Goal: Task Accomplishment & Management: Use online tool/utility

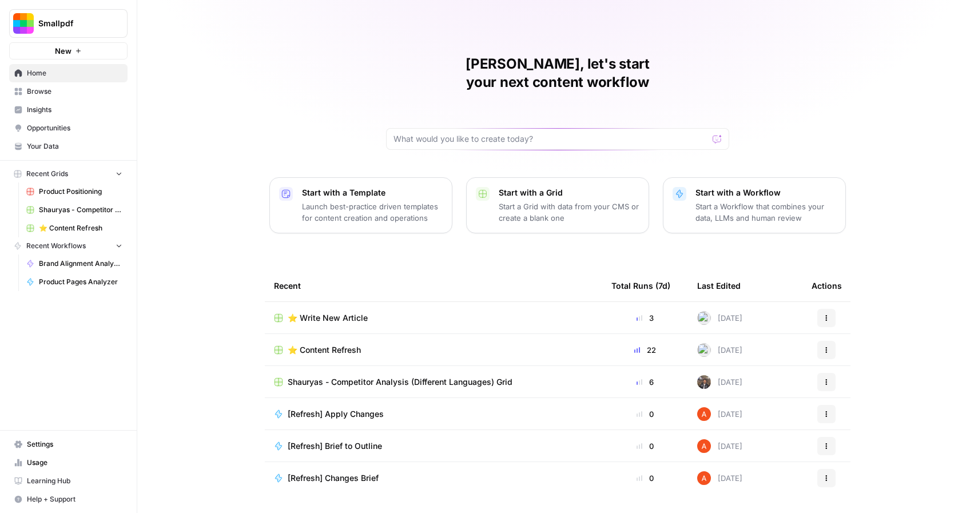
click at [39, 82] on link "Browse" at bounding box center [68, 91] width 118 height 18
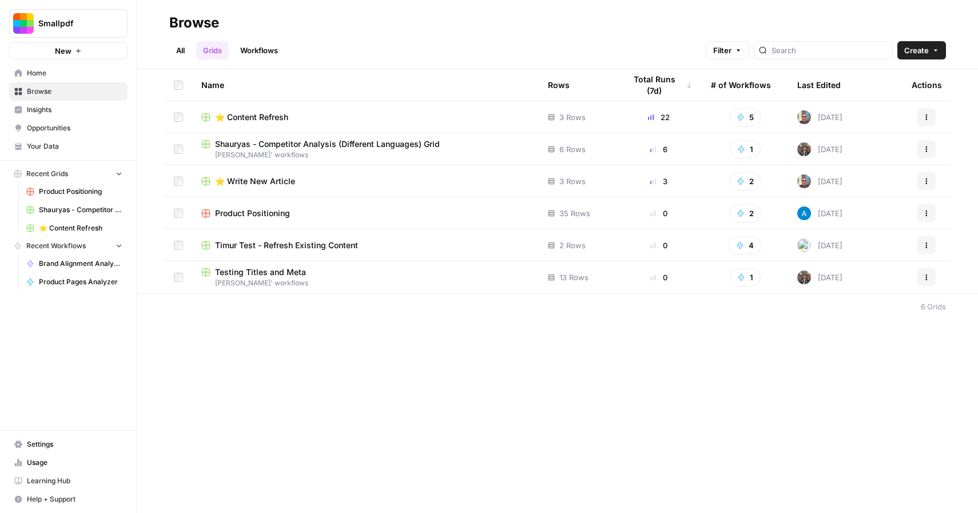
click at [176, 55] on link "All" at bounding box center [180, 50] width 22 height 18
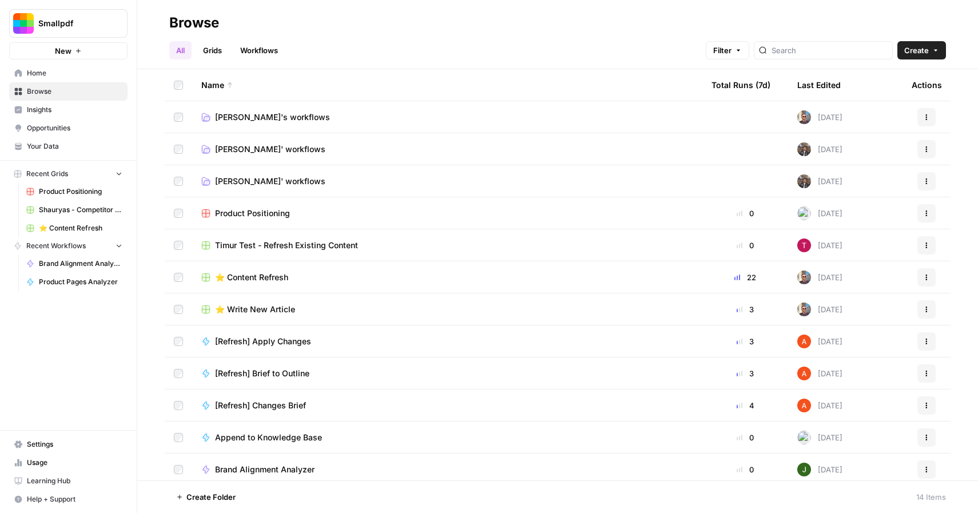
click at [258, 118] on span "[PERSON_NAME]'s workflows" at bounding box center [272, 116] width 115 height 11
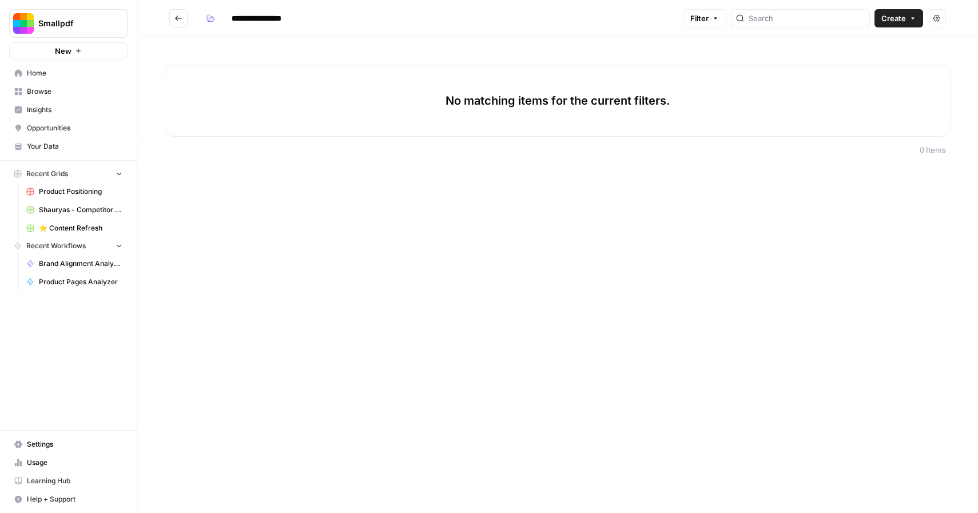
click at [914, 17] on icon "button" at bounding box center [912, 18] width 7 height 7
click at [867, 61] on span "Workflow" at bounding box center [877, 60] width 64 height 11
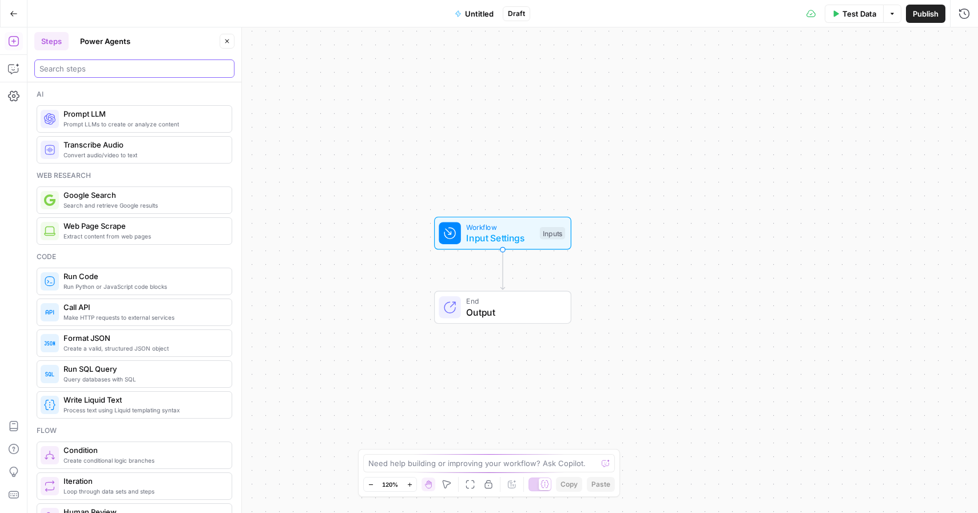
click at [169, 73] on input "search" at bounding box center [134, 68] width 190 height 11
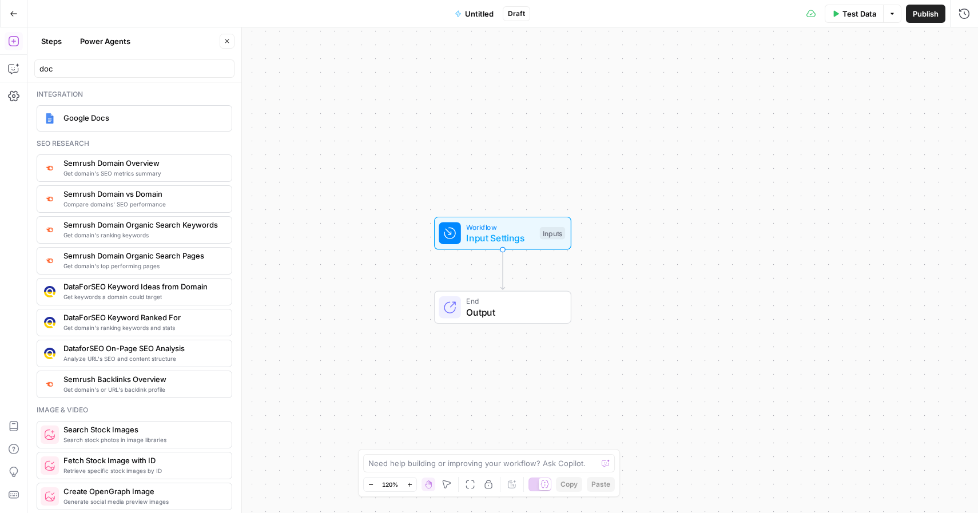
click at [110, 122] on span "Google Docs" at bounding box center [142, 117] width 159 height 11
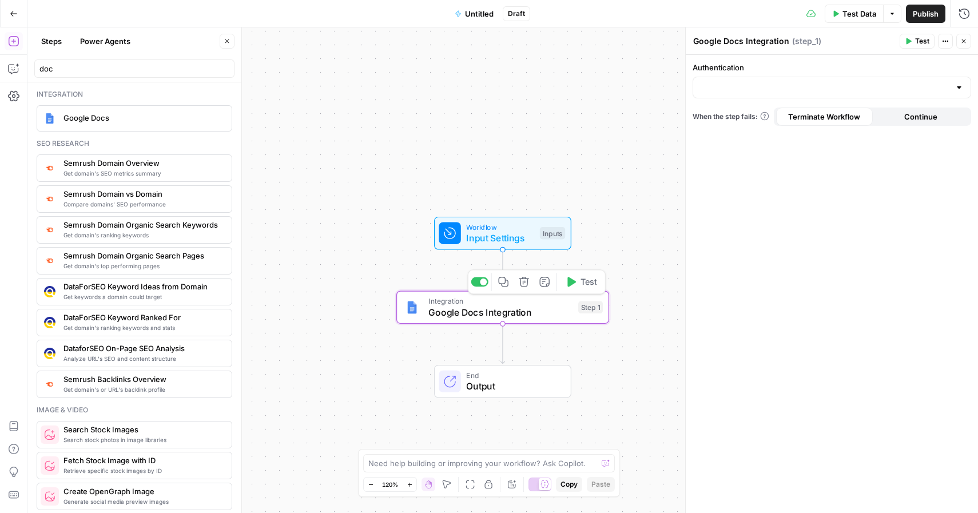
click at [472, 310] on span "Google Docs Integration" at bounding box center [500, 312] width 144 height 14
click at [890, 90] on input "Authentication" at bounding box center [825, 87] width 250 height 11
click at [78, 65] on input "doc" at bounding box center [134, 68] width 190 height 11
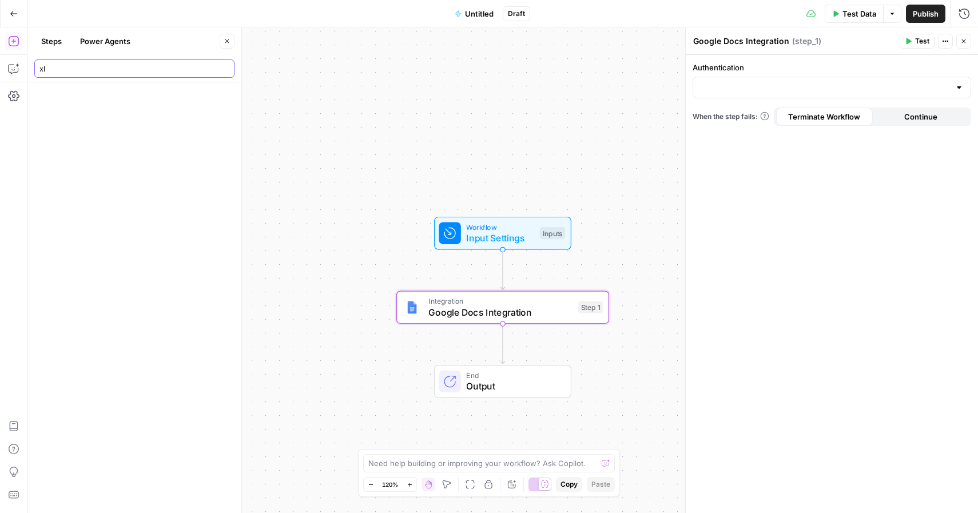
type input "x"
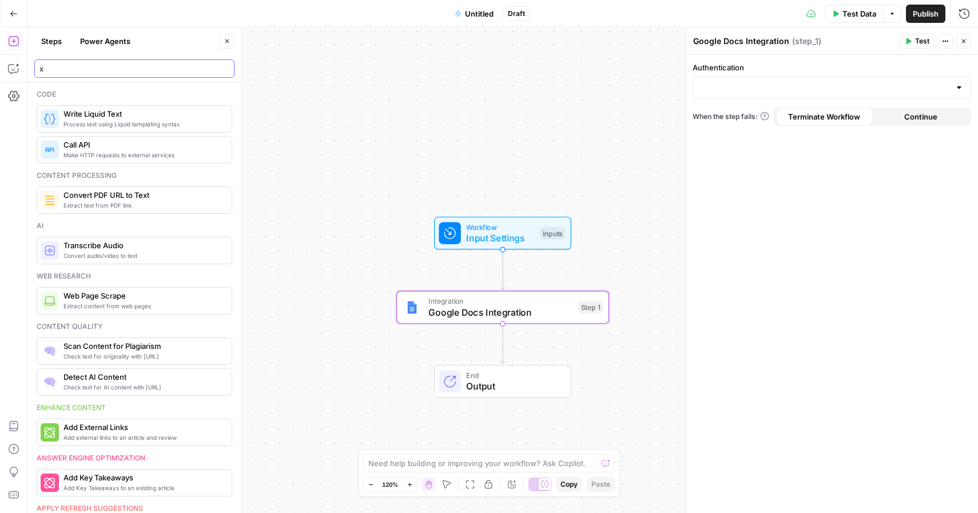
type input "x"
click at [15, 10] on icon "button" at bounding box center [14, 14] width 8 height 8
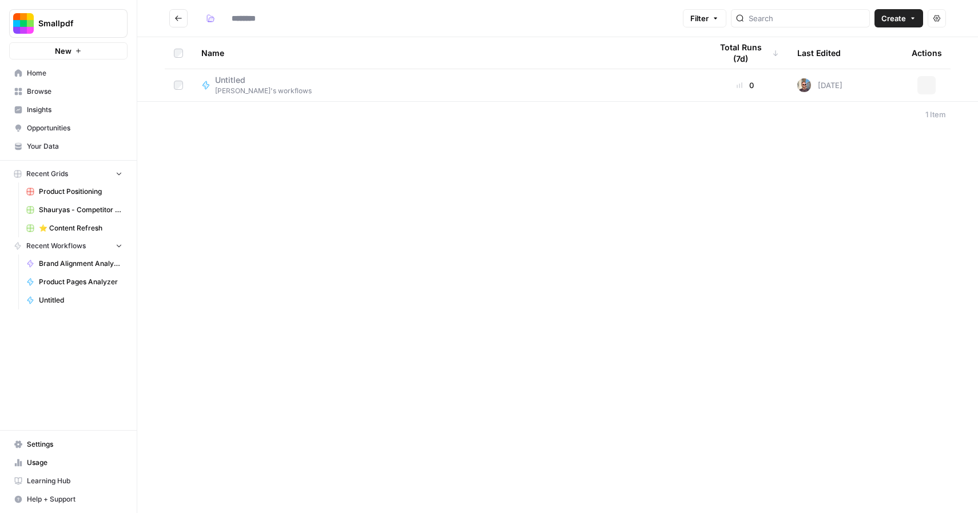
type input "**********"
click at [177, 25] on button "Go back" at bounding box center [178, 18] width 18 height 18
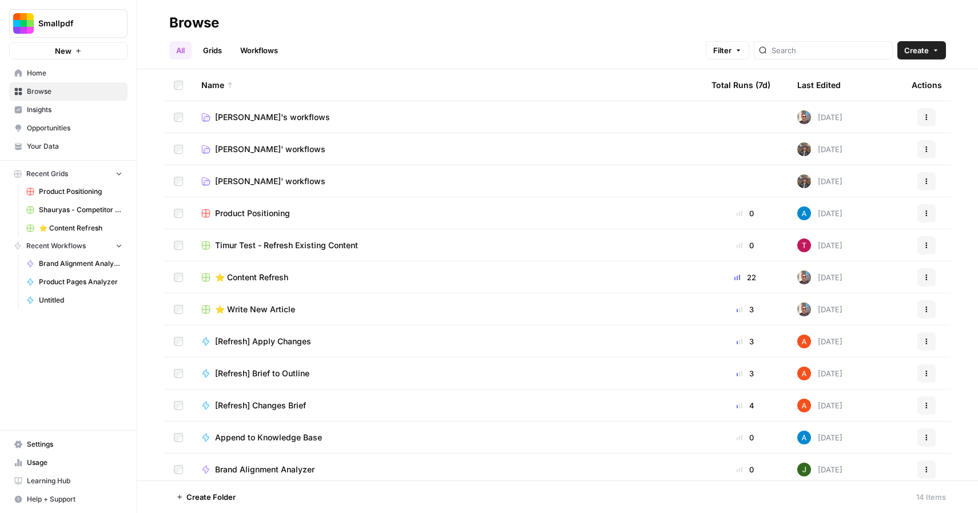
click at [244, 276] on span "⭐️ Content Refresh" at bounding box center [251, 277] width 73 height 11
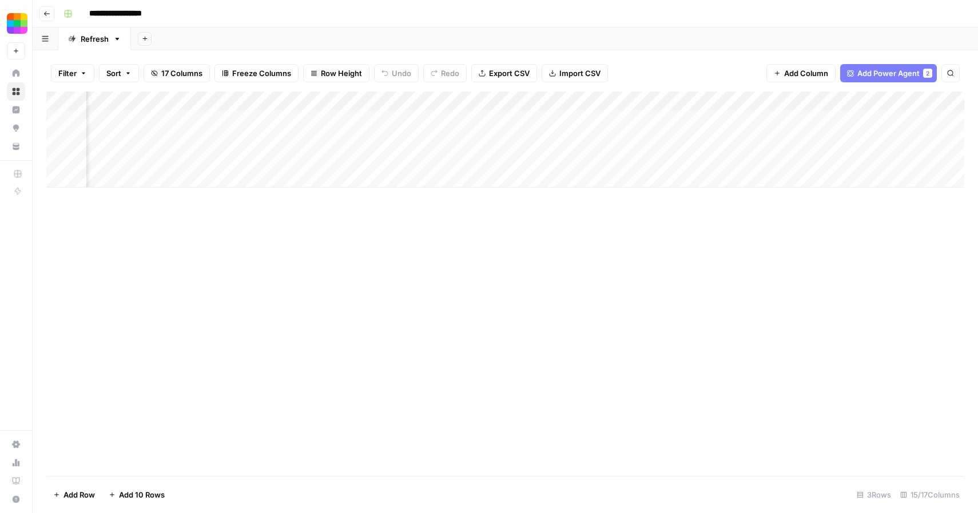
scroll to position [0, 1088]
click at [929, 104] on span "Add Column" at bounding box center [938, 101] width 40 height 10
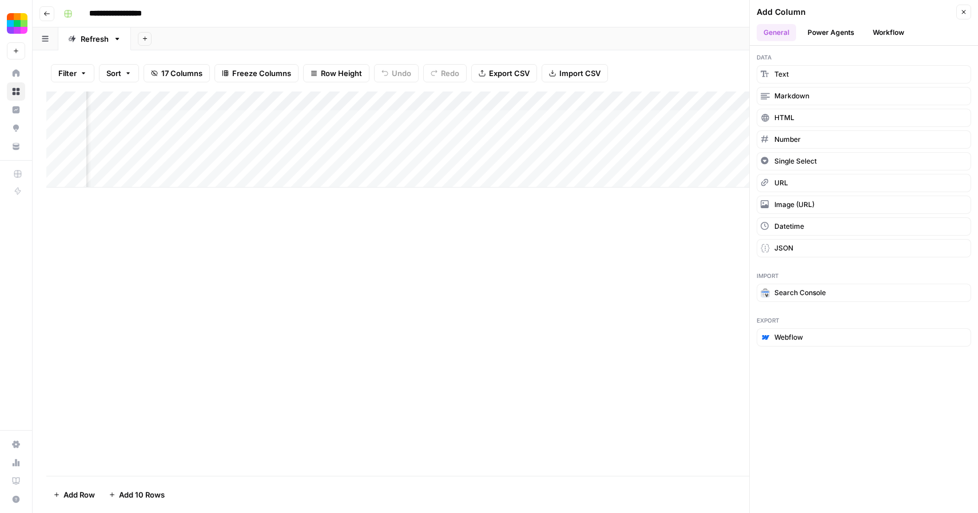
click at [883, 33] on button "Workflow" at bounding box center [888, 32] width 45 height 17
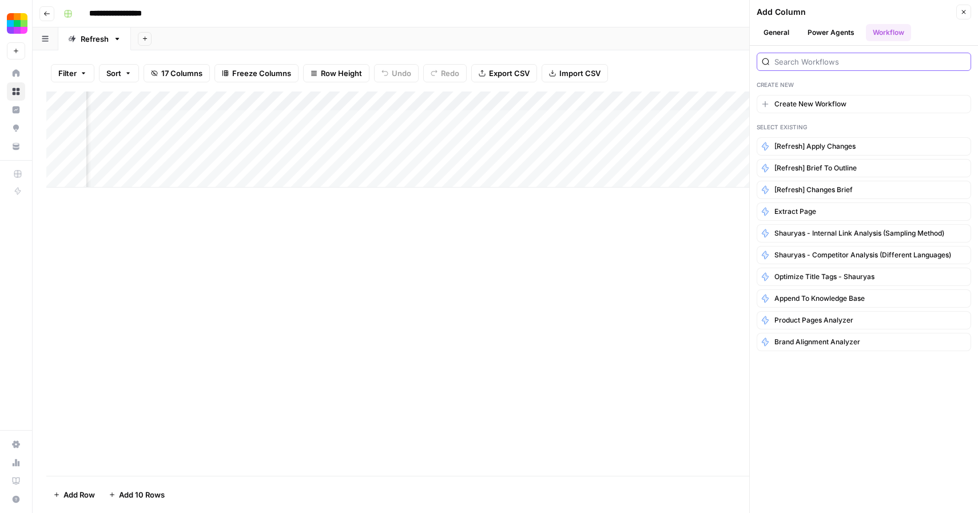
click at [861, 65] on input "search" at bounding box center [870, 61] width 192 height 11
click at [966, 11] on icon "button" at bounding box center [963, 12] width 7 height 7
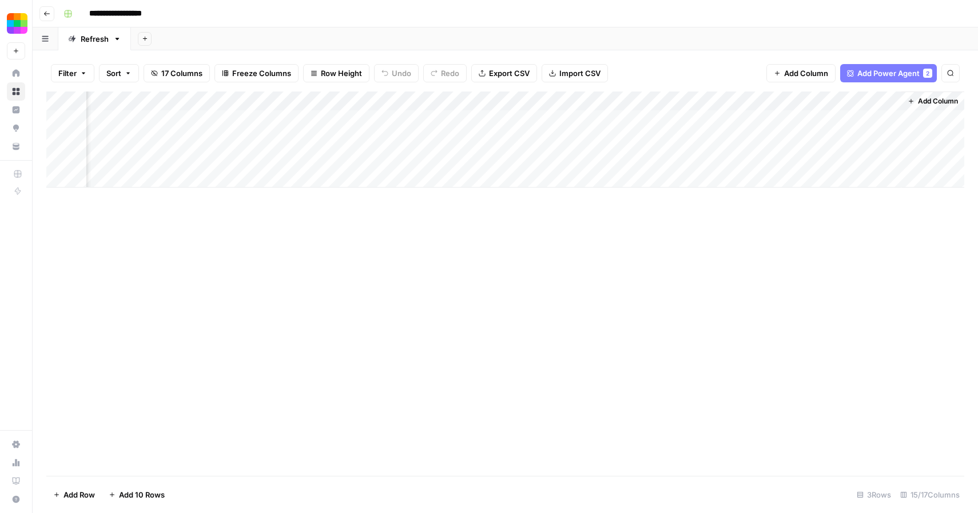
click at [773, 103] on div "Add Column" at bounding box center [505, 139] width 918 height 96
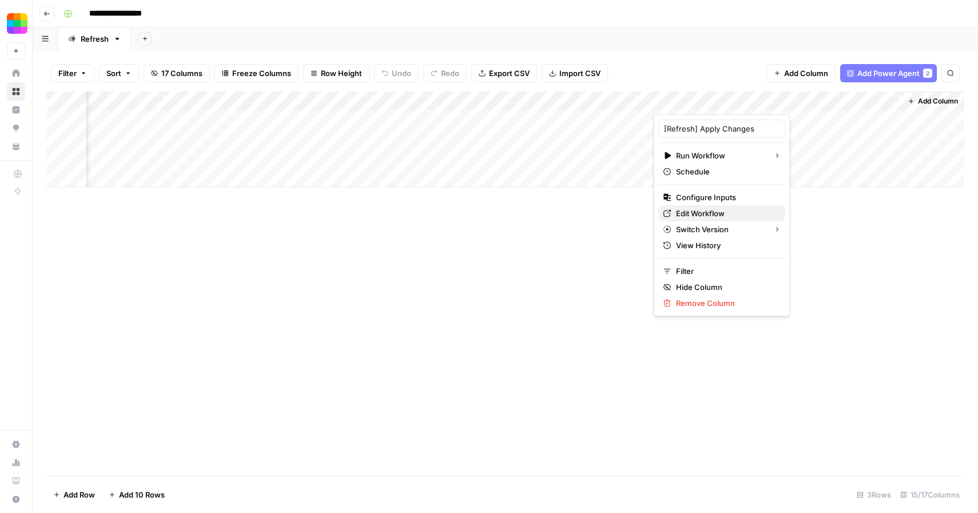
click at [718, 213] on span "Edit Workflow" at bounding box center [726, 213] width 100 height 11
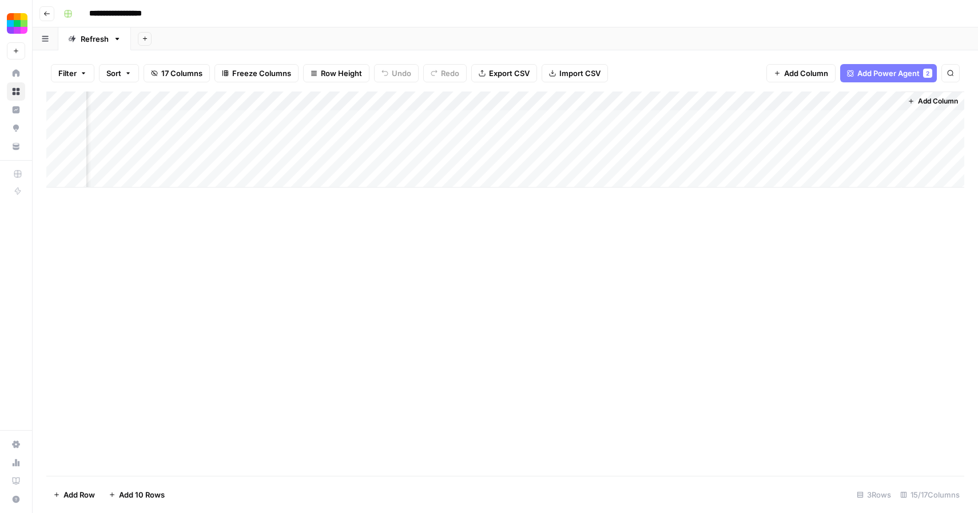
click at [730, 277] on div "Add Column" at bounding box center [505, 283] width 918 height 384
click at [731, 38] on div "Add Sheet" at bounding box center [554, 38] width 847 height 23
click at [718, 62] on div "Filter Sort 17 Columns Freeze Columns Row Height Undo Redo Export CSV Import CS…" at bounding box center [505, 73] width 918 height 37
click at [44, 18] on button "Go back" at bounding box center [46, 13] width 15 height 15
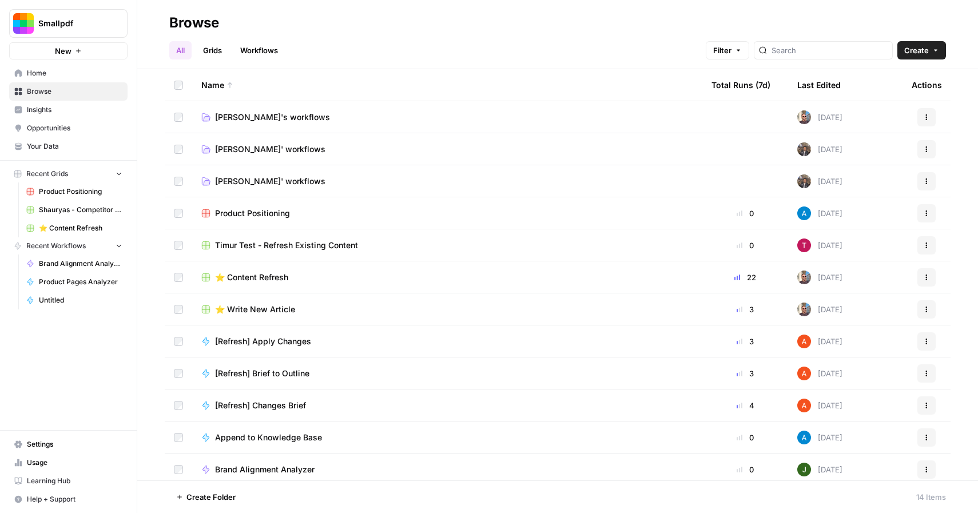
click at [256, 117] on span "[PERSON_NAME]'s workflows" at bounding box center [272, 116] width 115 height 11
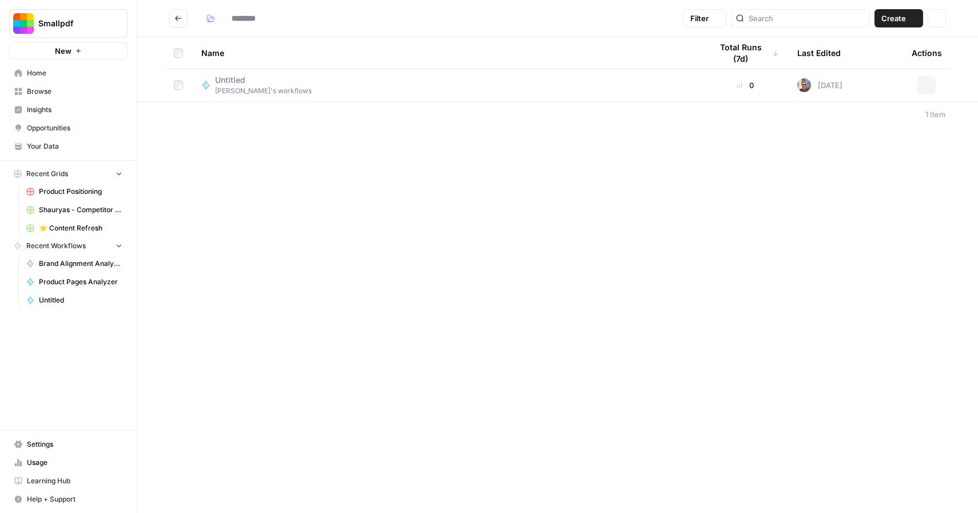
type input "**********"
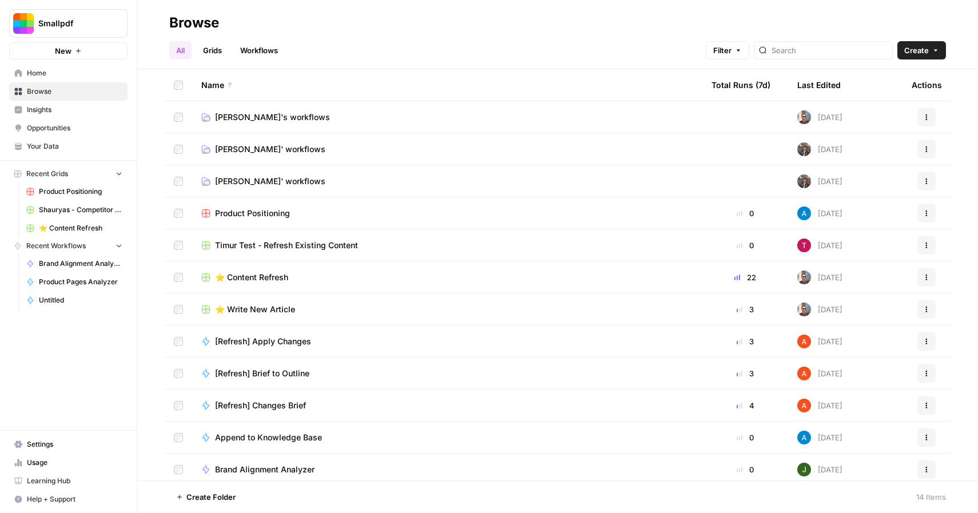
click at [248, 274] on span "⭐️ Content Refresh" at bounding box center [251, 277] width 73 height 11
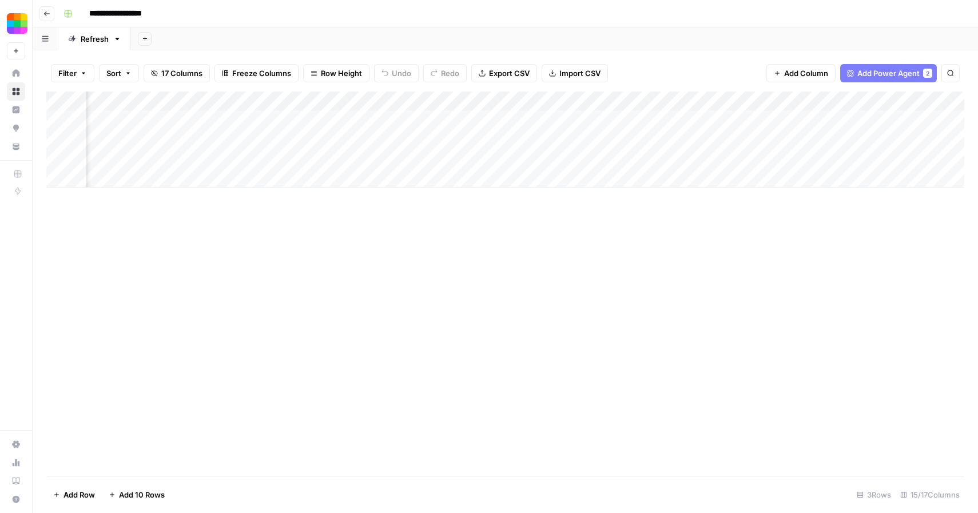
scroll to position [0, 1088]
click at [941, 98] on span "Add Column" at bounding box center [938, 101] width 40 height 10
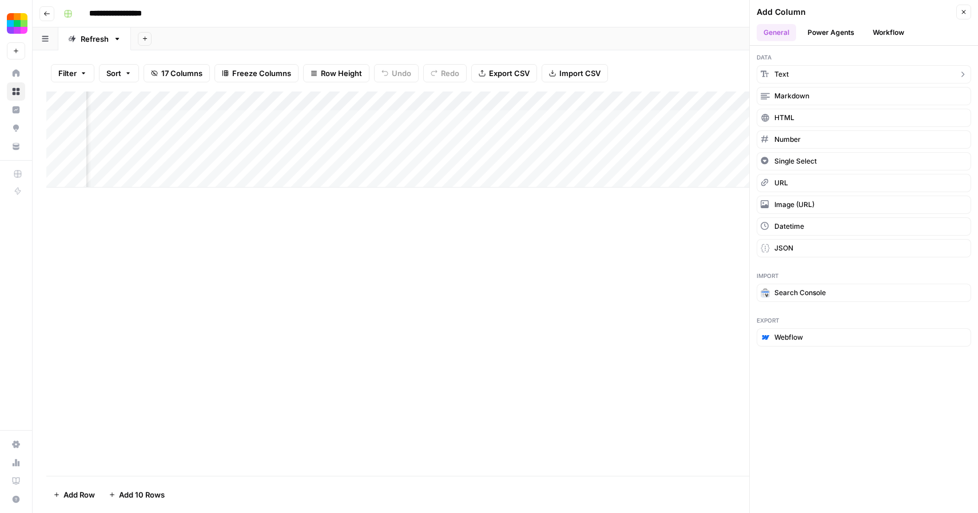
click at [961, 73] on icon "button" at bounding box center [962, 74] width 9 height 9
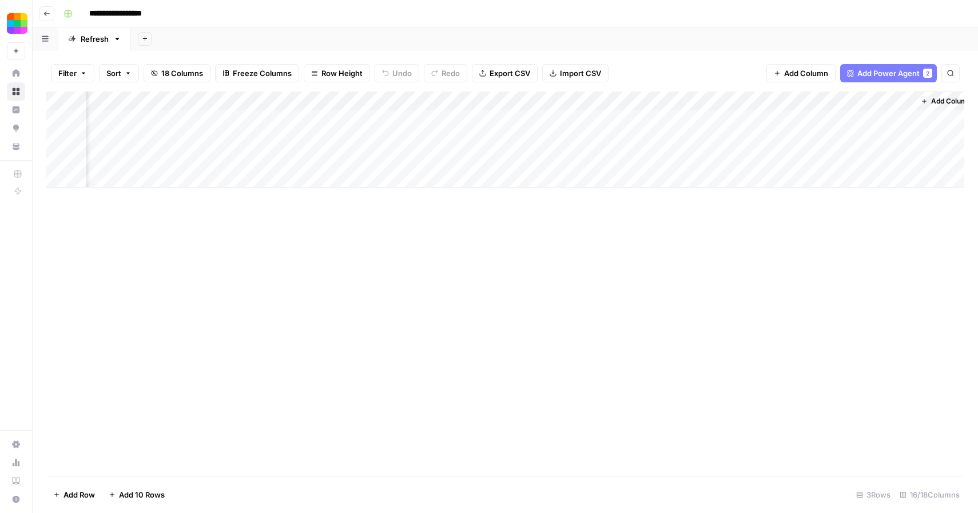
scroll to position [0, 1253]
click at [892, 101] on div "Add Column" at bounding box center [505, 139] width 918 height 96
click at [792, 252] on span "Remove Column" at bounding box center [808, 254] width 100 height 11
click at [456, 123] on span "Delete" at bounding box center [448, 118] width 25 height 11
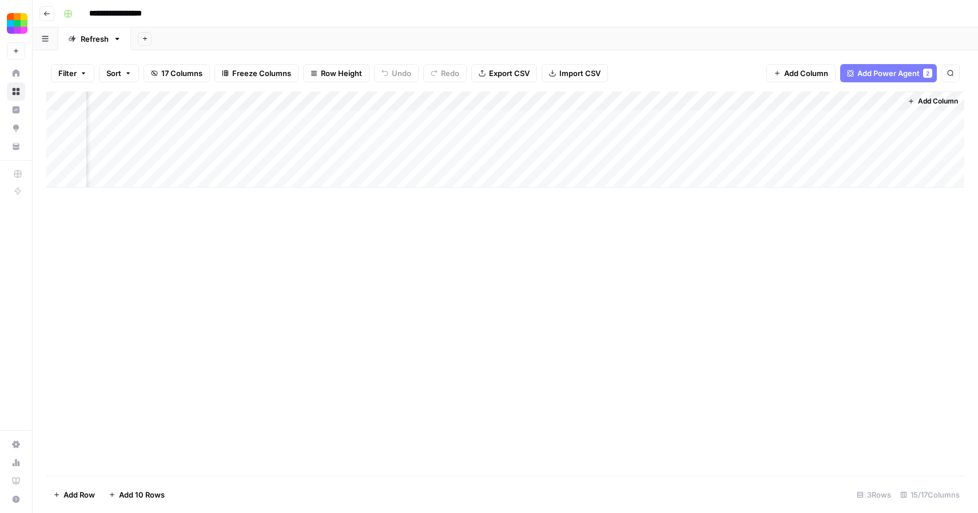
click at [926, 99] on span "Add Column" at bounding box center [938, 101] width 40 height 10
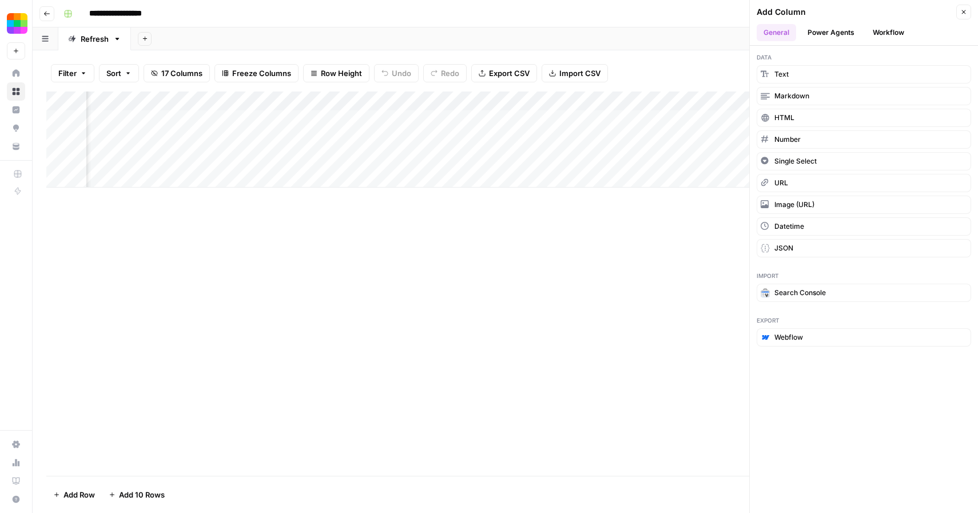
click at [686, 225] on div "Add Column" at bounding box center [505, 283] width 918 height 384
click at [965, 18] on button "Close" at bounding box center [963, 12] width 15 height 15
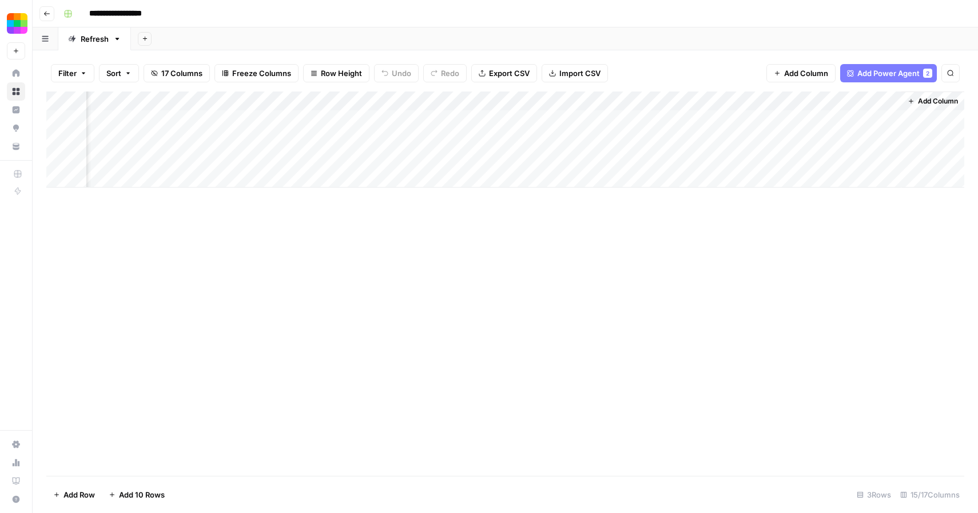
click at [39, 17] on header "**********" at bounding box center [505, 13] width 945 height 27
click at [47, 14] on icon "button" at bounding box center [46, 13] width 7 height 7
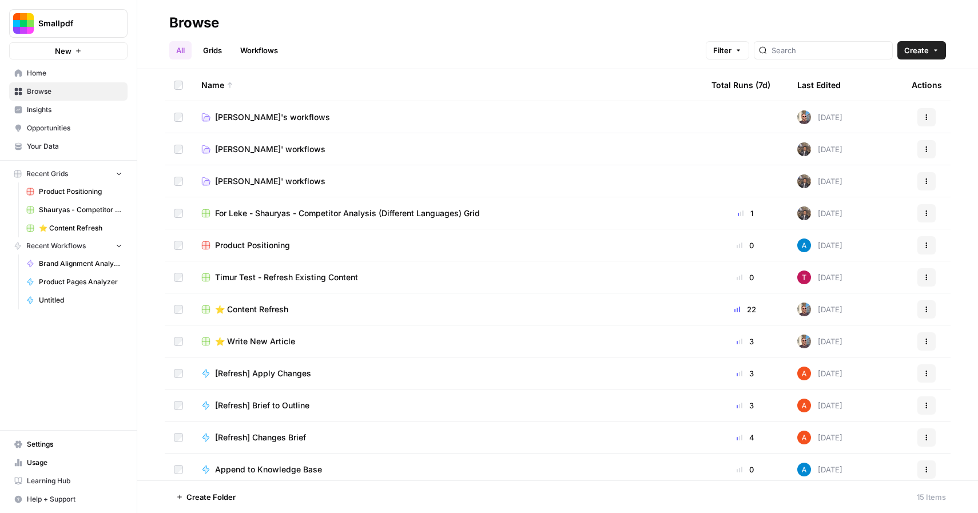
click at [266, 122] on span "[PERSON_NAME]'s workflows" at bounding box center [272, 116] width 115 height 11
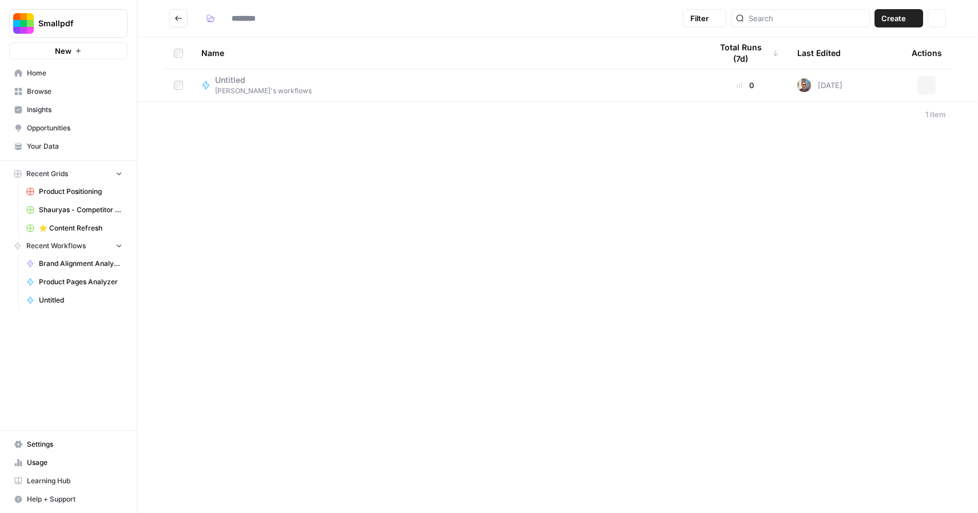
type input "**********"
click at [244, 86] on span "[PERSON_NAME]'s workflows" at bounding box center [263, 91] width 97 height 10
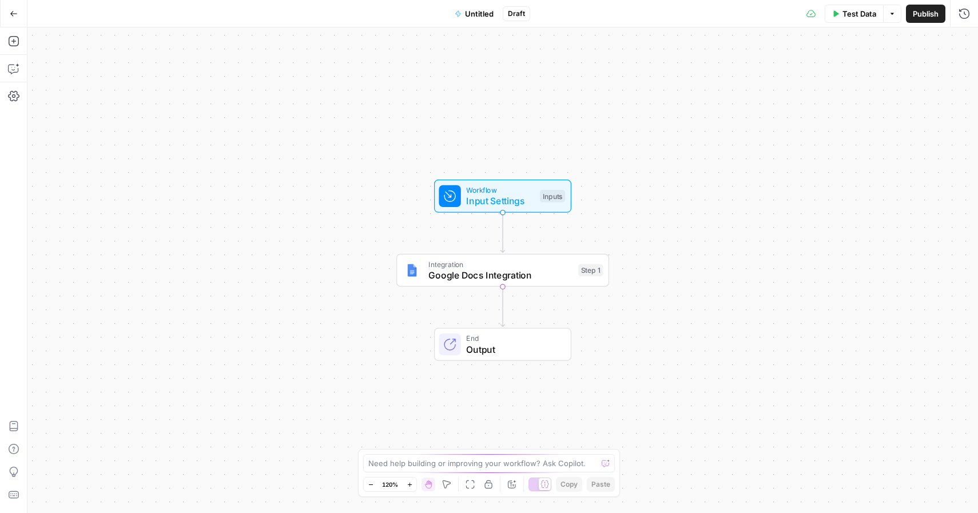
click at [15, 15] on icon "button" at bounding box center [14, 14] width 8 height 8
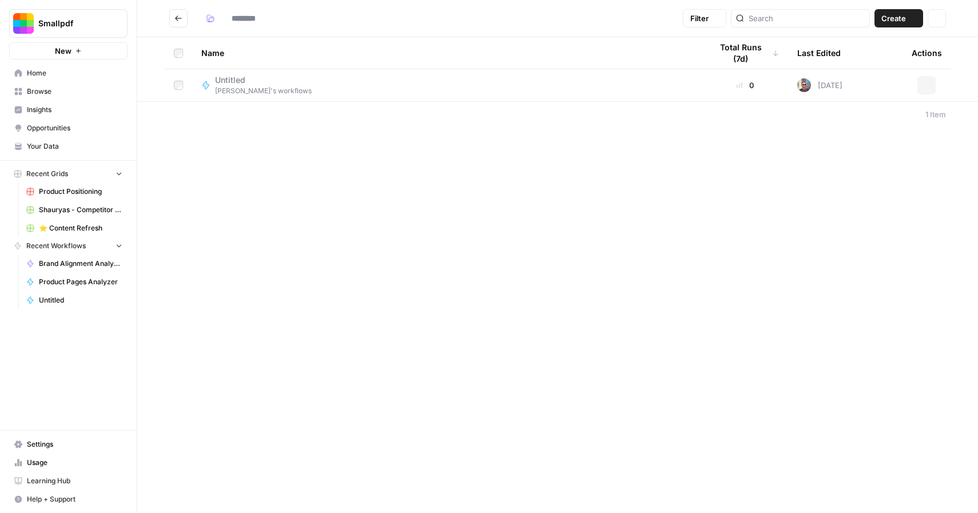
type input "**********"
click at [178, 22] on button "Go back" at bounding box center [178, 18] width 18 height 18
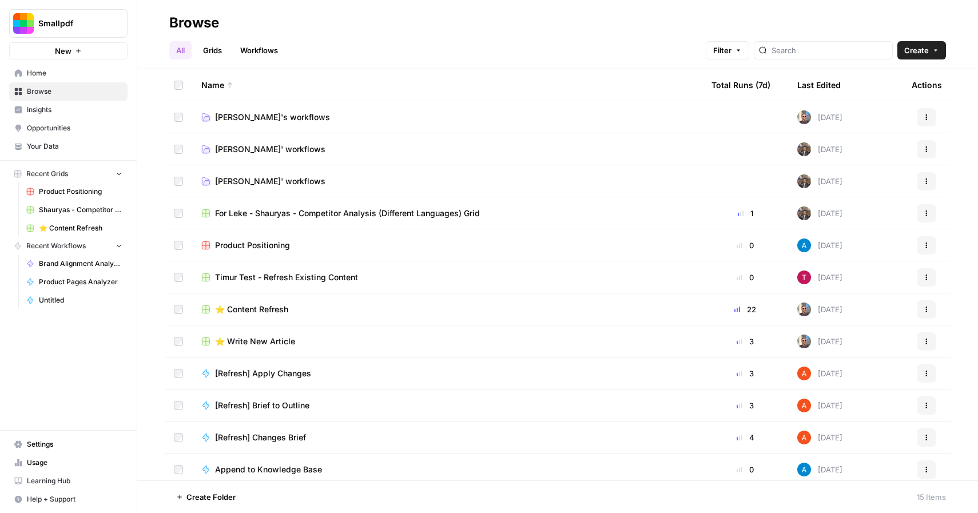
click at [257, 338] on span "⭐️ Write New Article" at bounding box center [255, 341] width 80 height 11
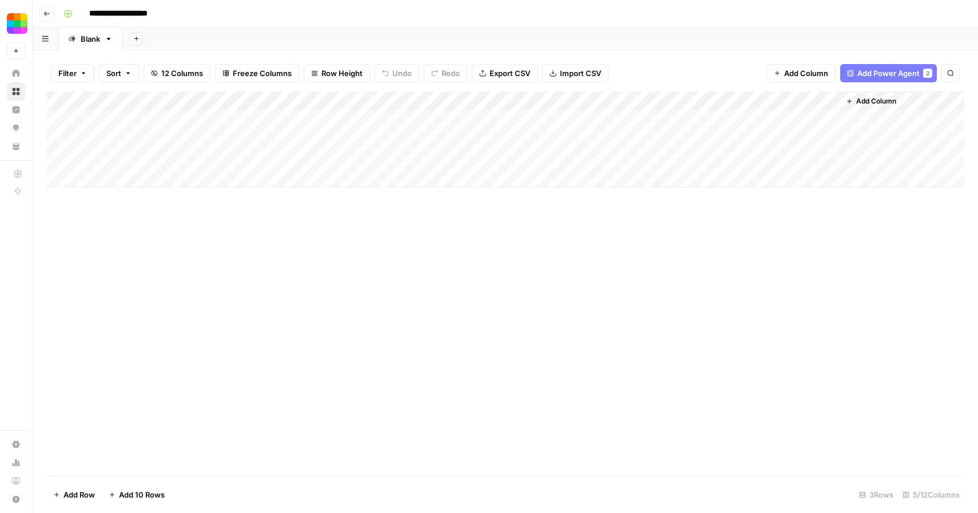
click at [712, 101] on div "Add Column" at bounding box center [505, 139] width 918 height 96
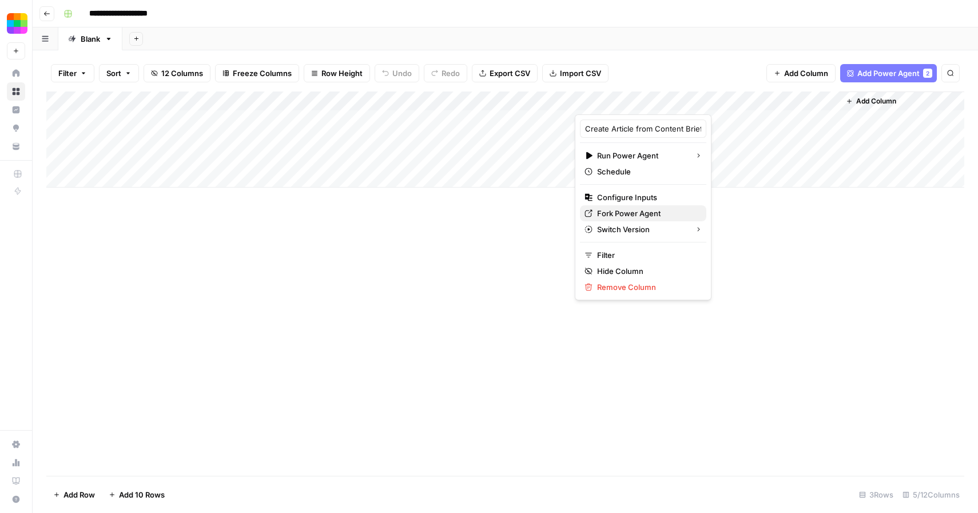
click at [646, 215] on span "Fork Power Agent" at bounding box center [647, 213] width 100 height 11
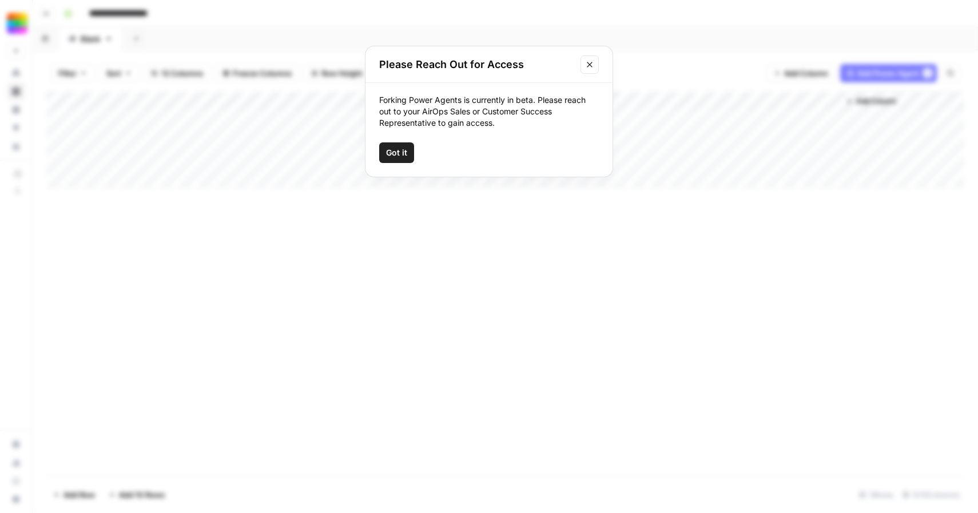
click at [401, 152] on span "Got it" at bounding box center [396, 152] width 21 height 11
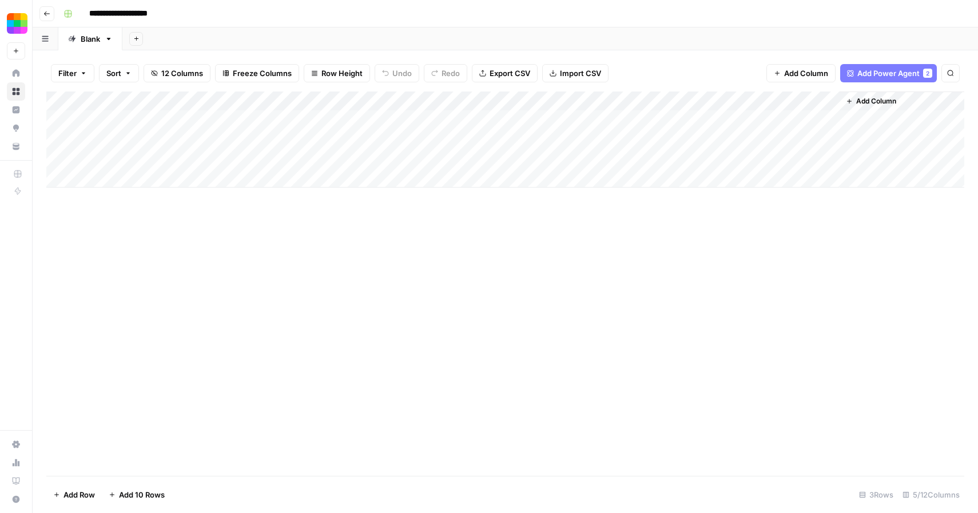
click at [713, 103] on div "Add Column" at bounding box center [505, 139] width 918 height 96
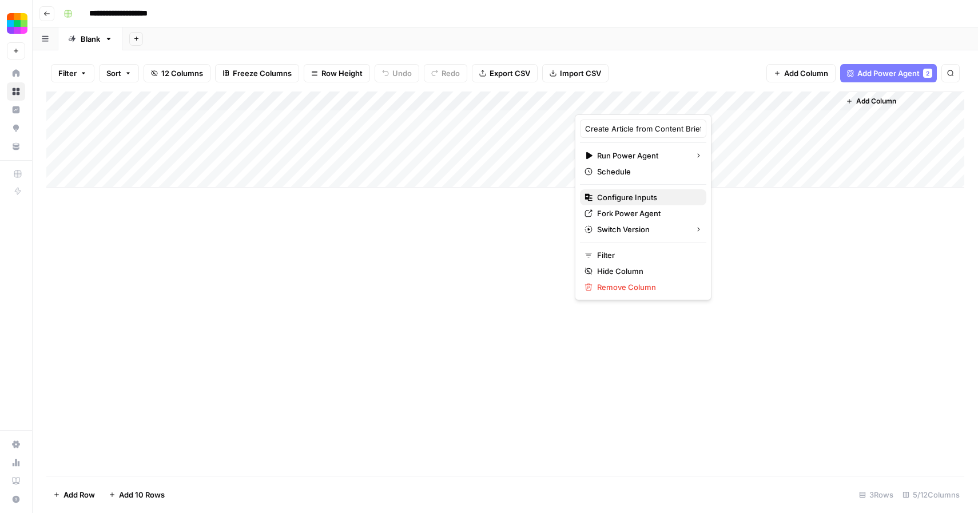
click at [634, 198] on span "Configure Inputs" at bounding box center [647, 197] width 100 height 11
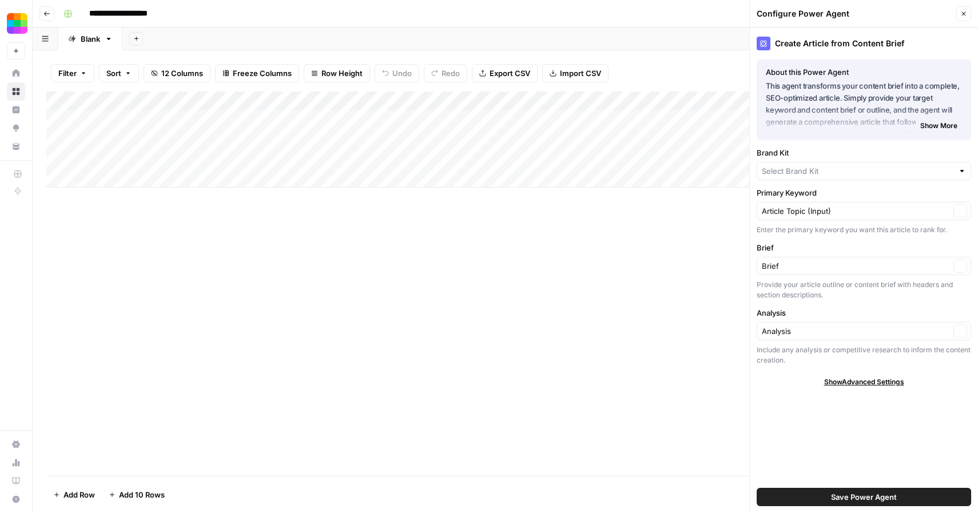
type input "Smallpdf"
click at [968, 10] on button "Close" at bounding box center [963, 13] width 15 height 15
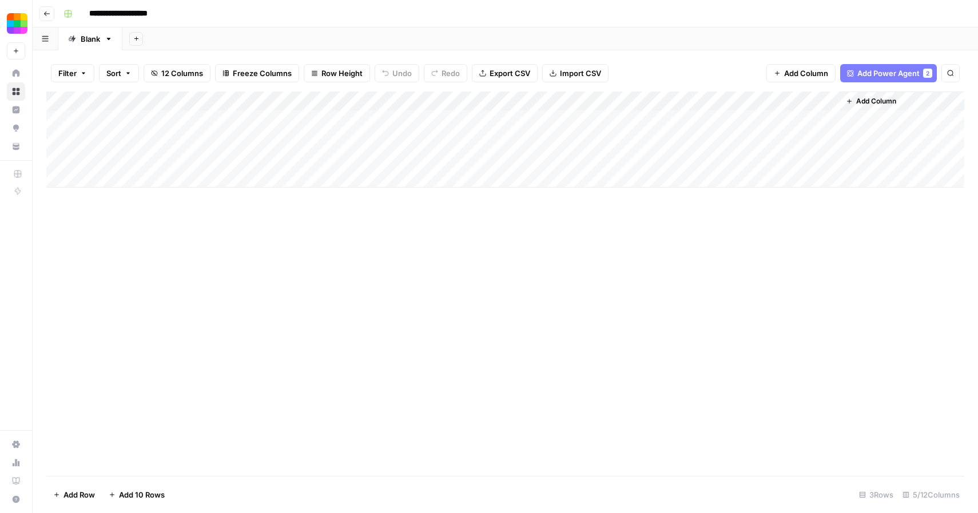
click at [585, 215] on div "Add Column" at bounding box center [505, 283] width 918 height 384
click at [448, 102] on div "Add Column" at bounding box center [505, 139] width 918 height 96
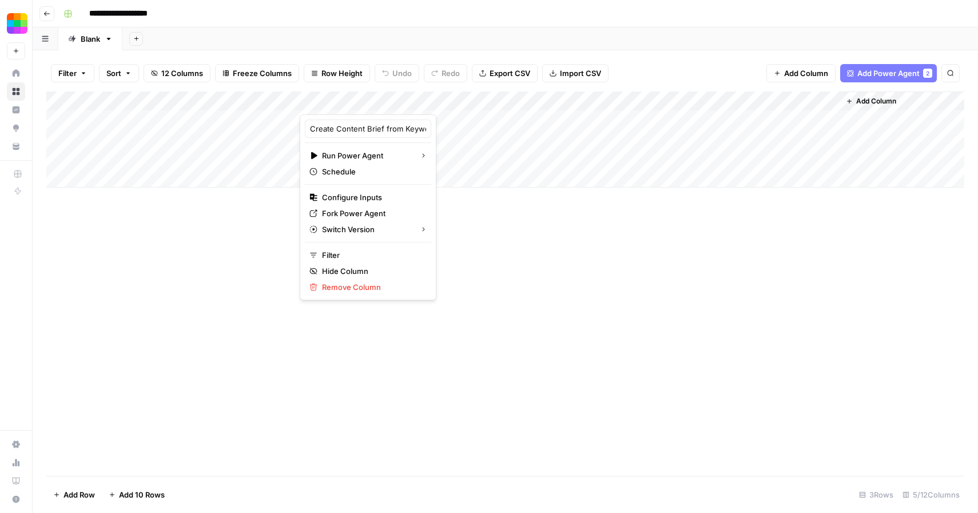
click at [539, 306] on div "Add Column" at bounding box center [505, 283] width 918 height 384
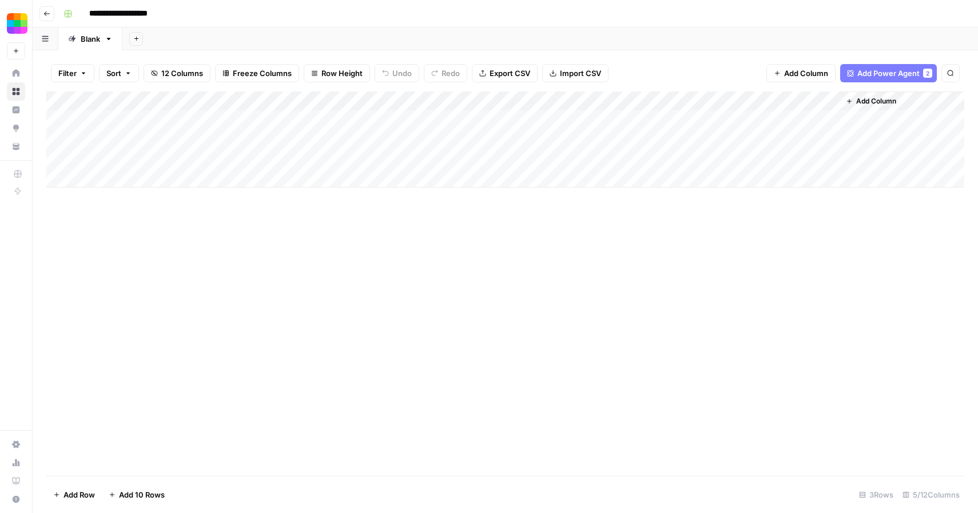
click at [882, 77] on span "Add Power Agent" at bounding box center [888, 72] width 62 height 11
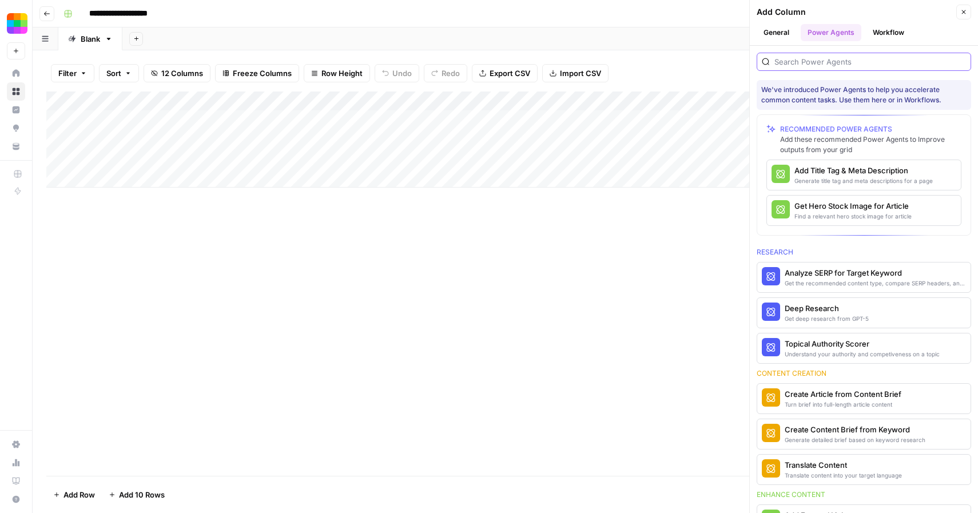
click at [889, 63] on input "search" at bounding box center [870, 61] width 192 height 11
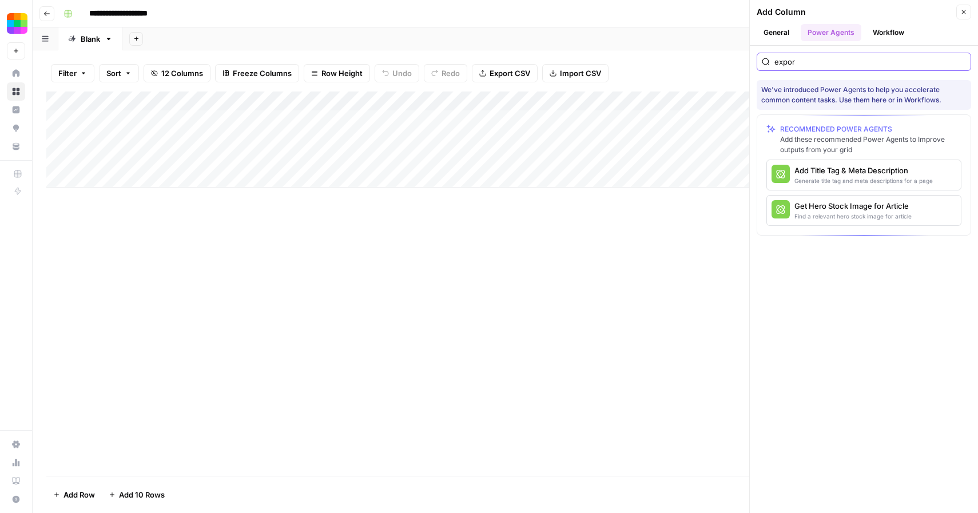
type input "export"
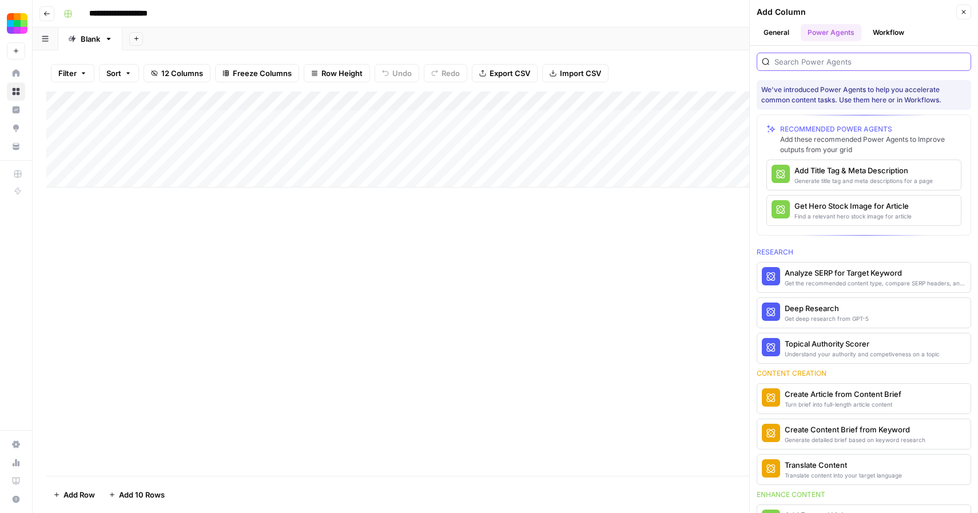
click at [889, 63] on input "search" at bounding box center [870, 61] width 192 height 11
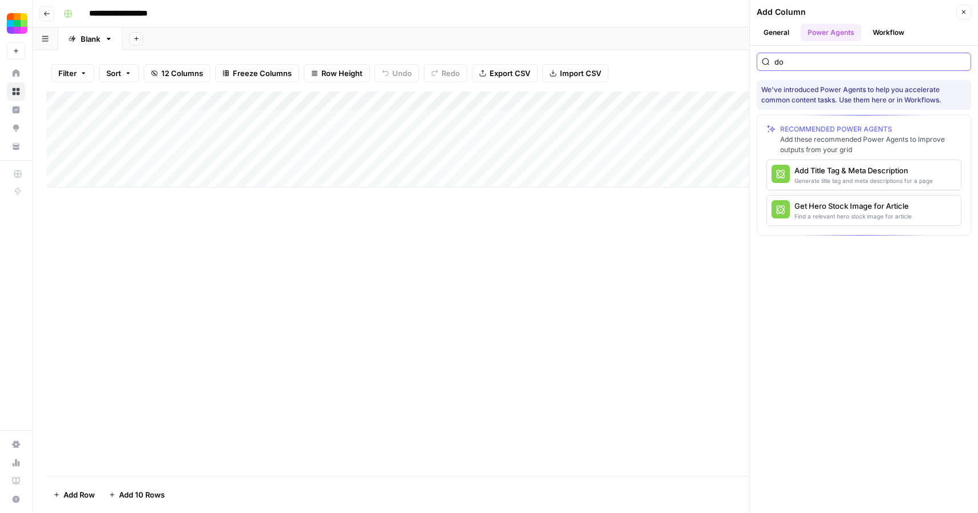
type input "d"
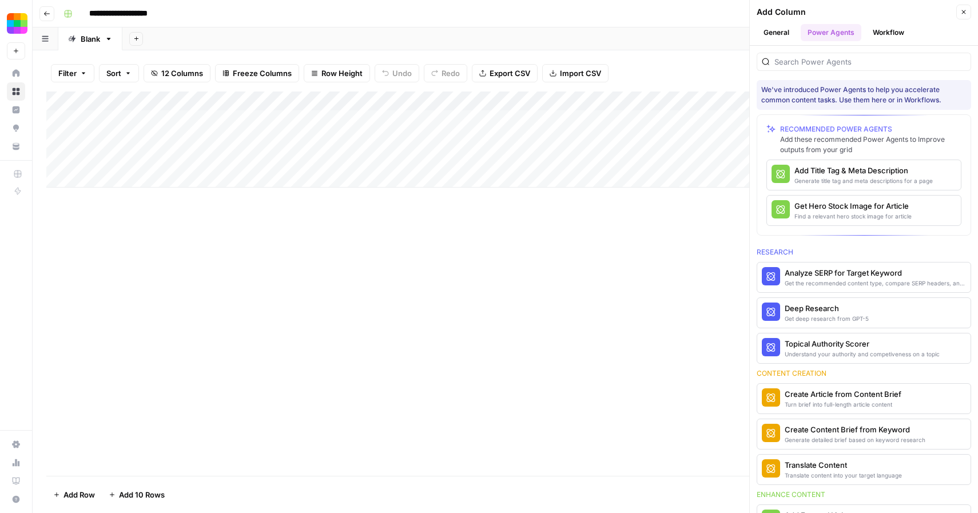
click at [892, 32] on button "Workflow" at bounding box center [888, 32] width 45 height 17
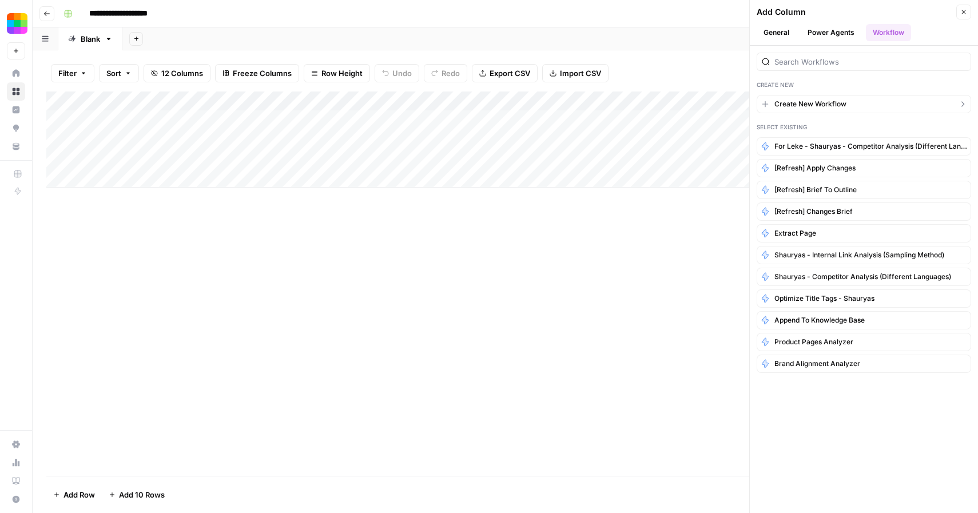
click at [843, 106] on span "Create New Workflow" at bounding box center [810, 104] width 72 height 10
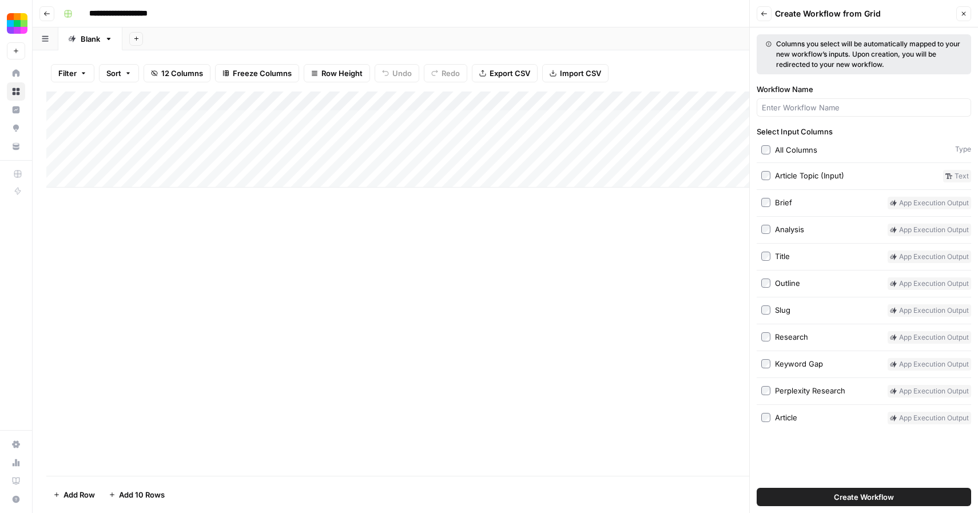
click at [865, 500] on span "Create Workflow" at bounding box center [864, 496] width 60 height 11
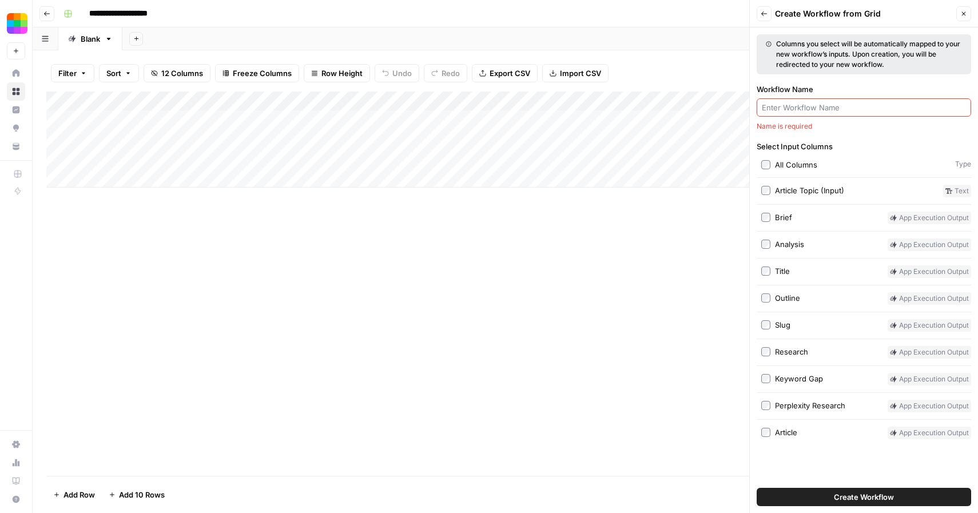
click at [897, 107] on input "Workflow Name" at bounding box center [864, 107] width 204 height 11
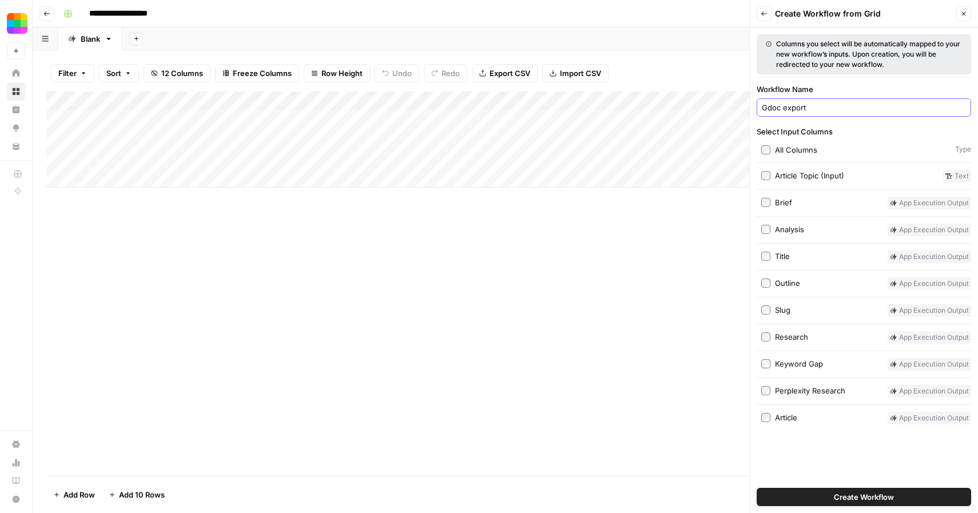
type input "Gdoc export"
click at [861, 500] on span "Create Workflow" at bounding box center [864, 496] width 60 height 11
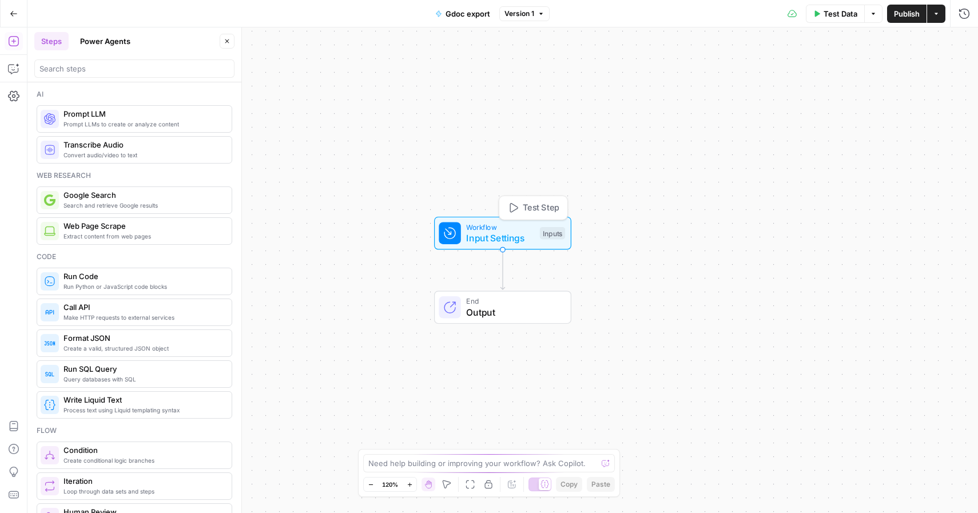
click at [496, 228] on span "Workflow" at bounding box center [500, 226] width 68 height 11
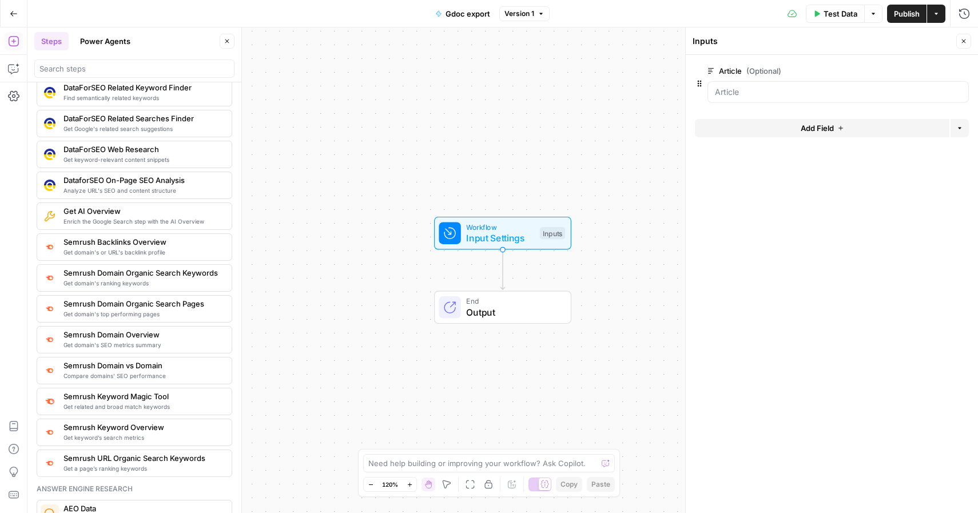
scroll to position [1152, 0]
click at [104, 66] on input "search" at bounding box center [134, 68] width 190 height 11
type input "export"
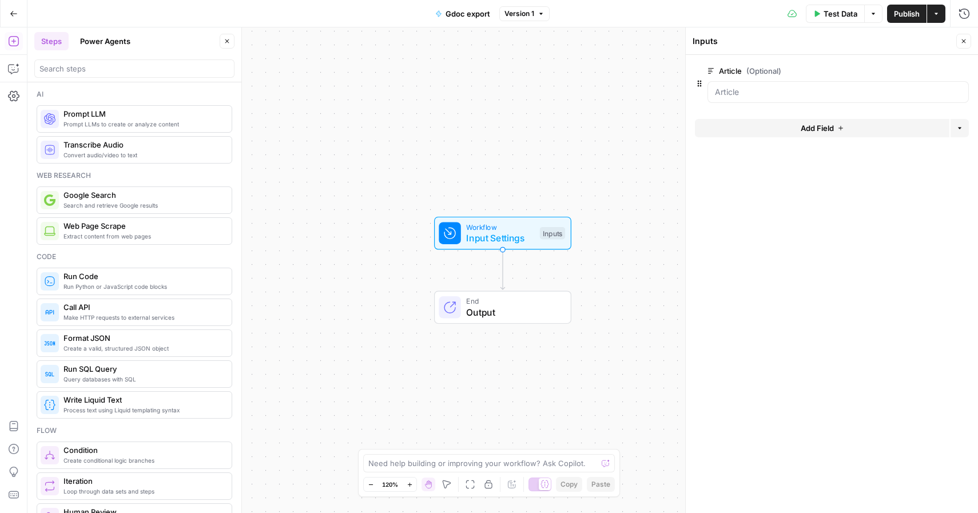
click at [496, 302] on span "End" at bounding box center [512, 301] width 93 height 11
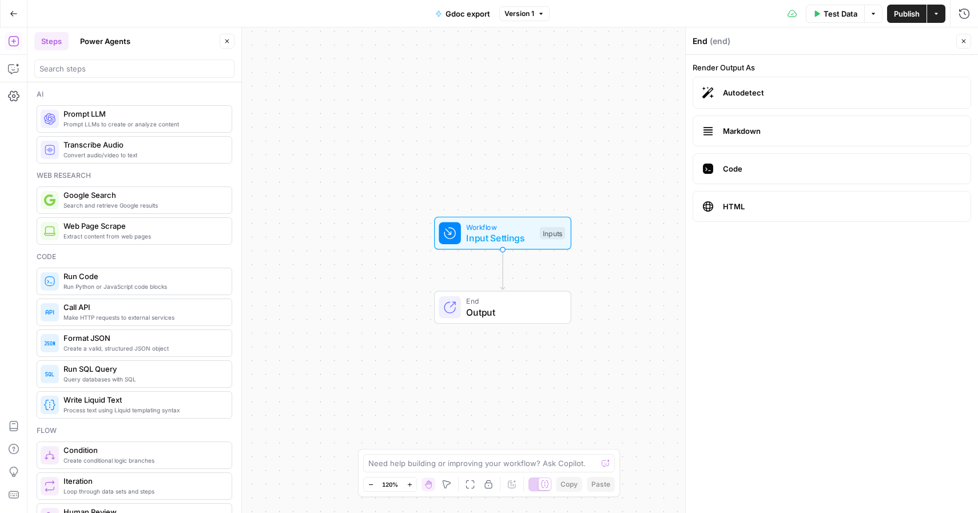
click at [747, 130] on span "Markdown" at bounding box center [842, 130] width 238 height 11
click at [746, 162] on label "Code" at bounding box center [831, 168] width 278 height 31
click at [744, 198] on label "HTML" at bounding box center [831, 206] width 278 height 31
click at [765, 91] on span "Autodetect" at bounding box center [842, 92] width 238 height 11
click at [208, 69] on input "search" at bounding box center [134, 68] width 190 height 11
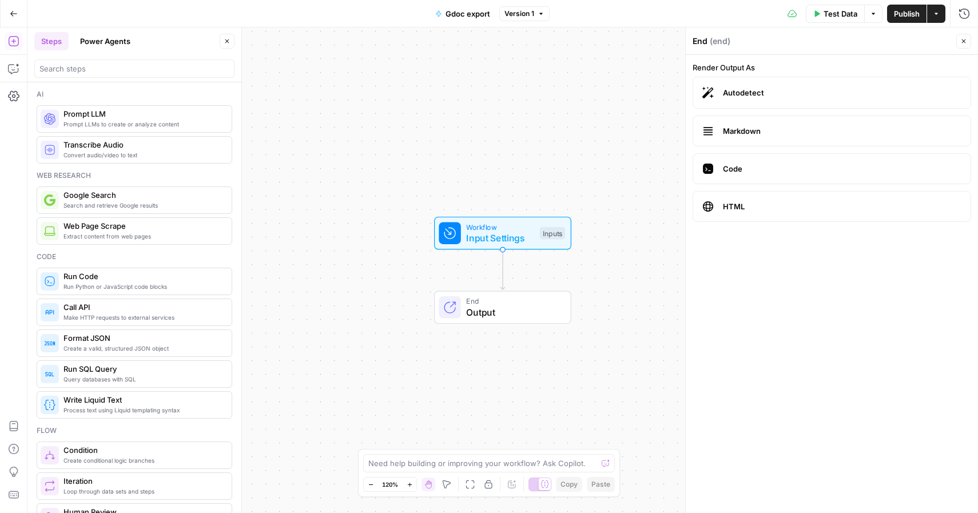
click at [500, 270] on icon "Edge from start to end" at bounding box center [502, 270] width 4 height 40
click at [501, 273] on icon "Edge from start to end" at bounding box center [502, 270] width 4 height 40
click at [958, 37] on button "Close" at bounding box center [963, 41] width 15 height 15
click at [501, 273] on icon "Edge from start to end" at bounding box center [502, 270] width 4 height 40
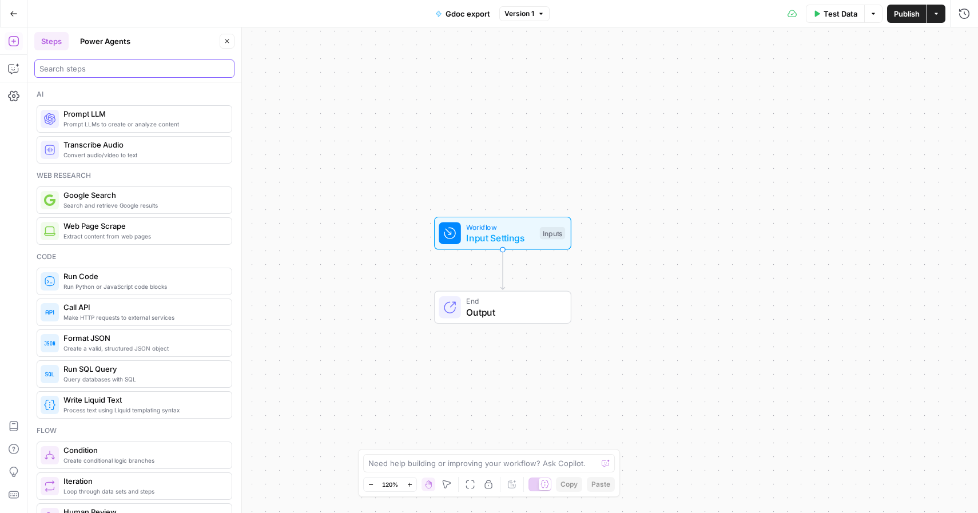
click at [104, 71] on input "search" at bounding box center [134, 68] width 190 height 11
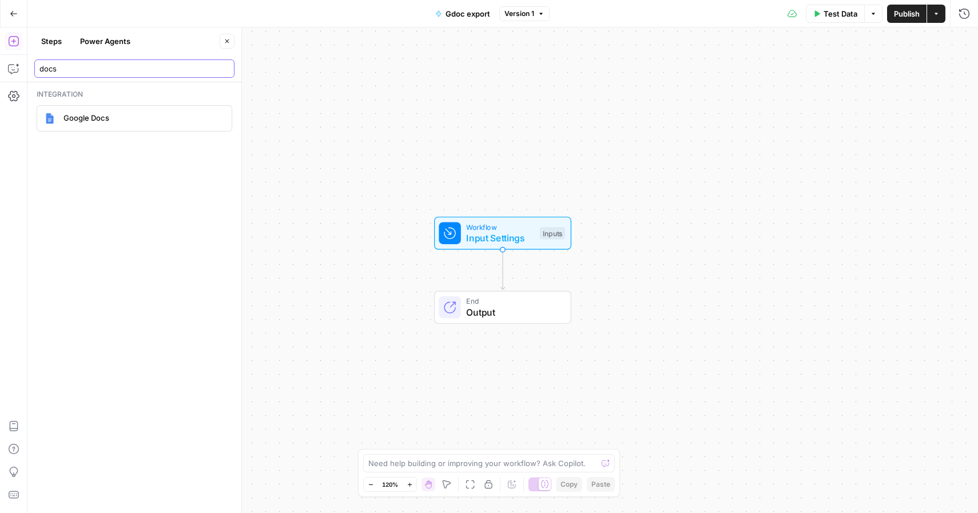
type input "docs"
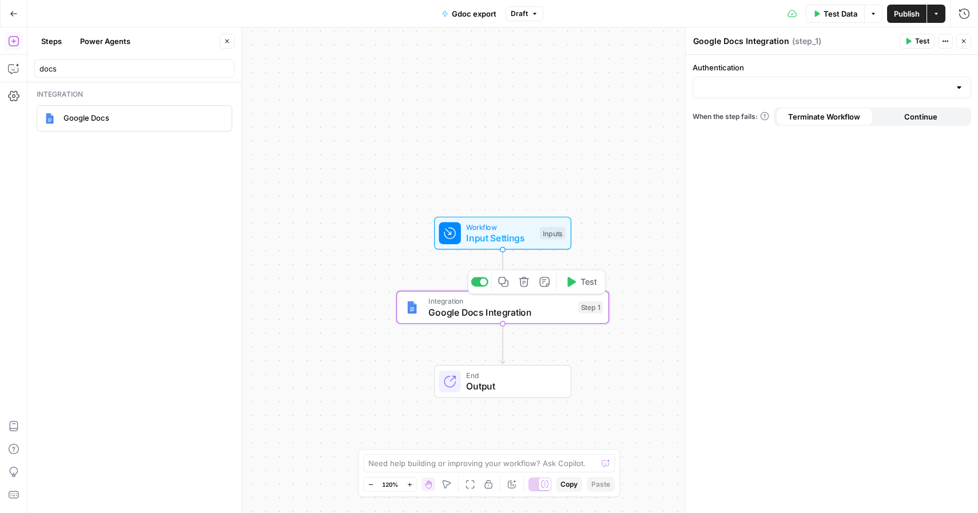
click at [499, 318] on span "Google Docs Integration" at bounding box center [500, 312] width 144 height 14
click at [956, 87] on div at bounding box center [958, 87] width 9 height 11
click at [785, 120] on span "Google Docs 1" at bounding box center [829, 115] width 254 height 11
type input "Google Docs 1"
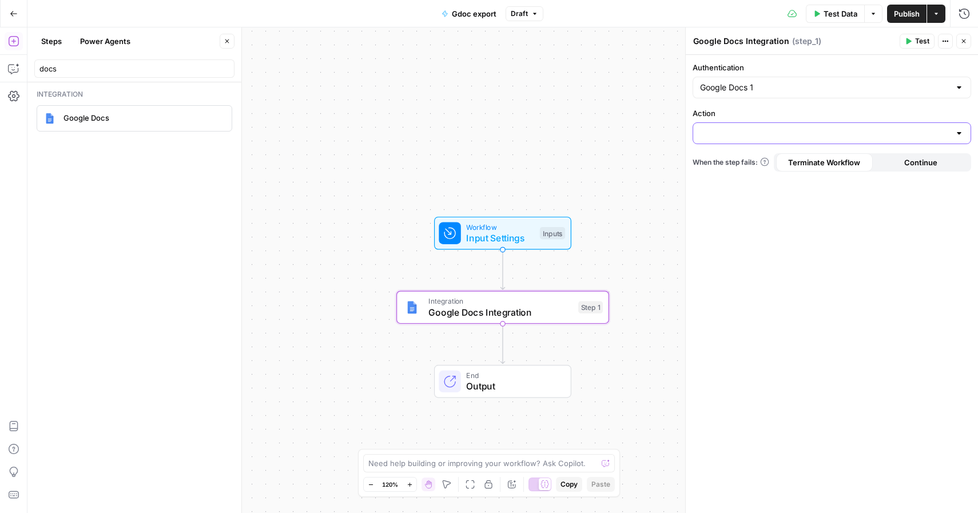
click at [805, 136] on input "Action" at bounding box center [825, 133] width 250 height 11
click at [758, 164] on span "Create Document" at bounding box center [829, 161] width 254 height 11
type input "Create Document"
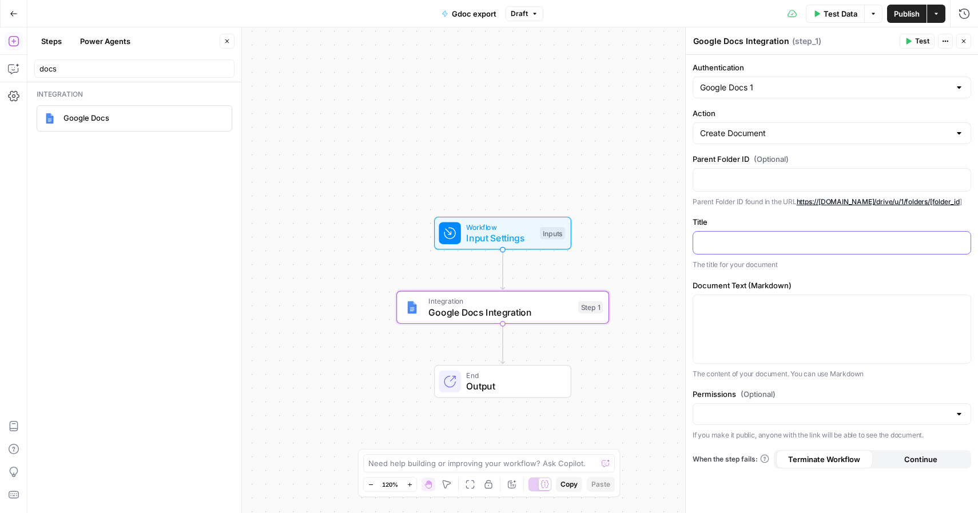
click at [762, 243] on p at bounding box center [832, 241] width 264 height 11
click at [961, 35] on button "Close" at bounding box center [963, 41] width 15 height 15
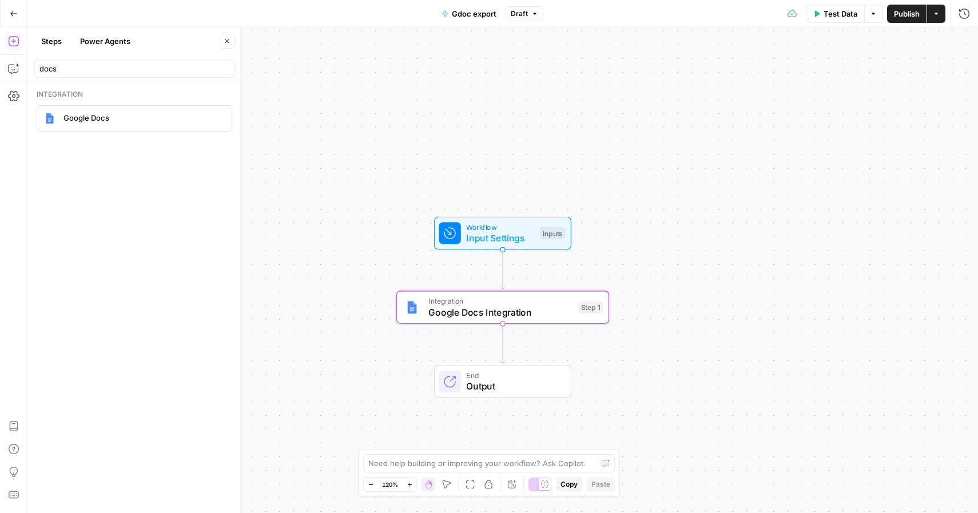
click at [224, 42] on icon "button" at bounding box center [227, 41] width 7 height 7
click at [17, 15] on icon "button" at bounding box center [14, 14] width 8 height 8
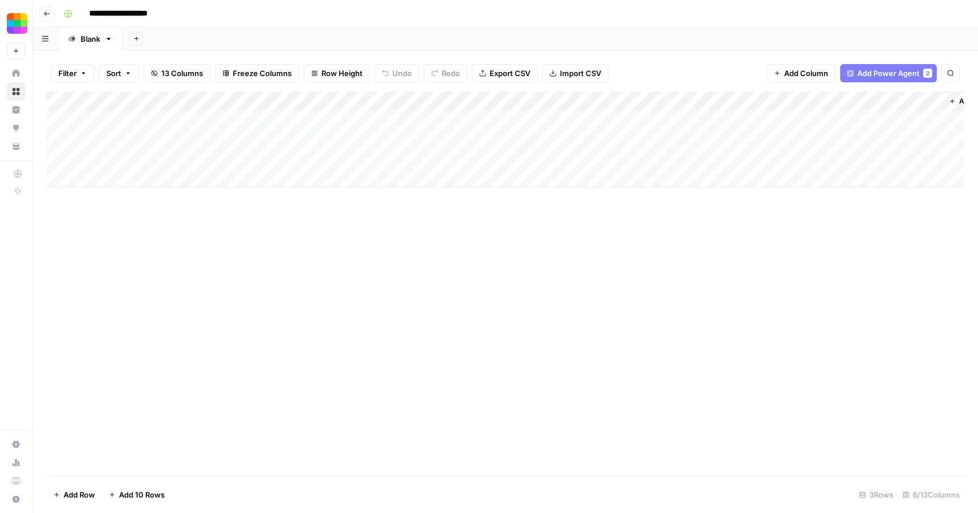
click at [919, 101] on div "Add Column" at bounding box center [505, 139] width 918 height 96
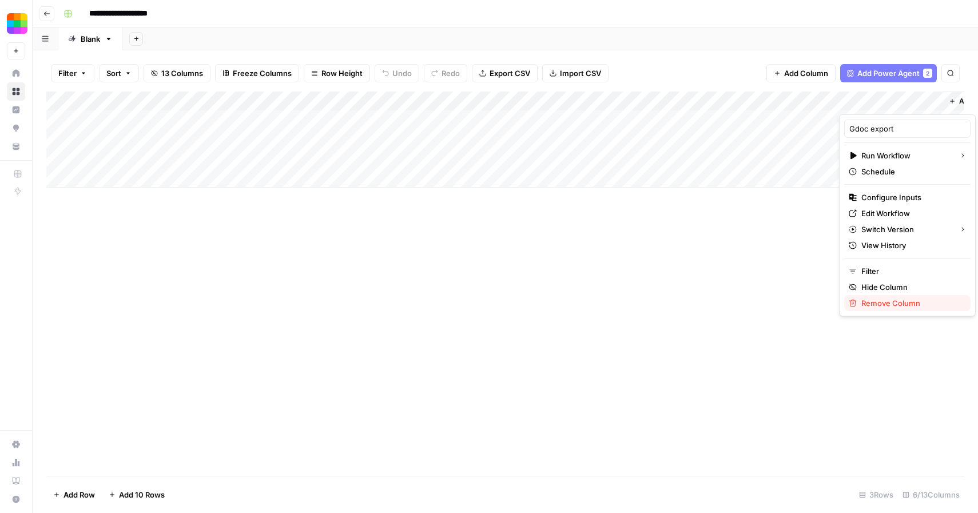
click at [888, 302] on span "Remove Column" at bounding box center [911, 302] width 100 height 11
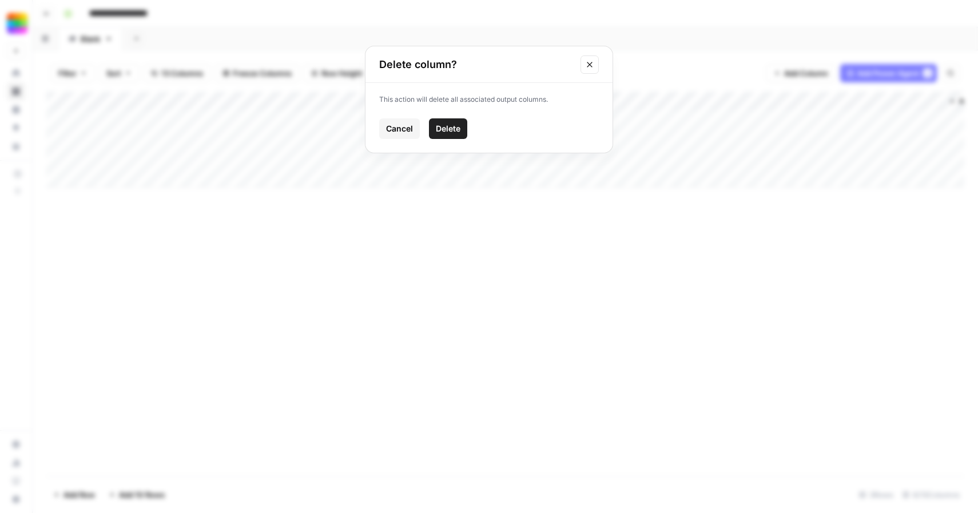
click at [456, 132] on span "Delete" at bounding box center [448, 128] width 25 height 11
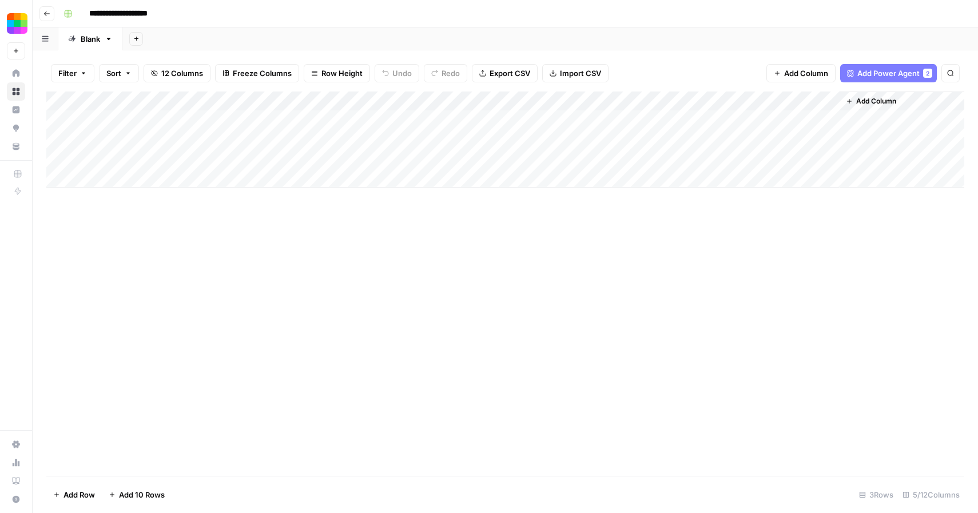
click at [53, 11] on button "Go back" at bounding box center [46, 13] width 15 height 15
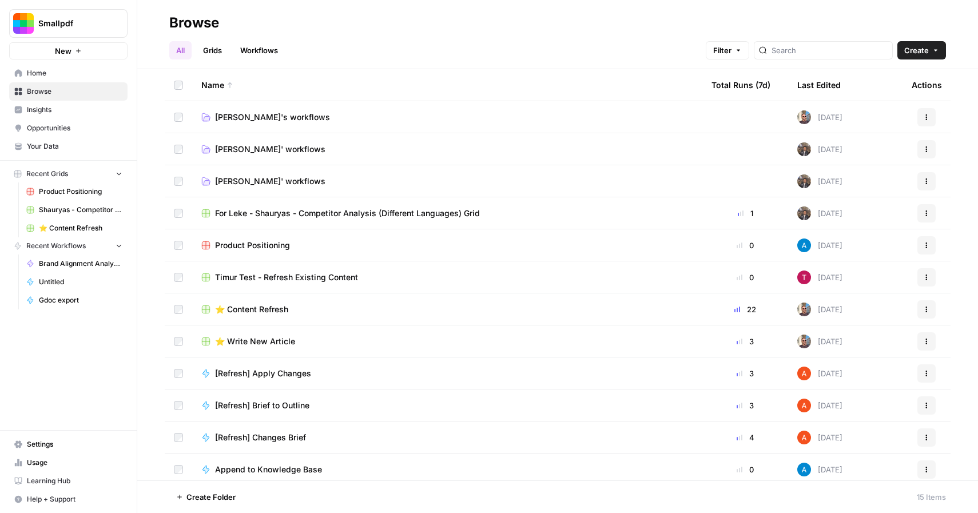
click at [246, 122] on span "[PERSON_NAME]'s workflows" at bounding box center [272, 116] width 115 height 11
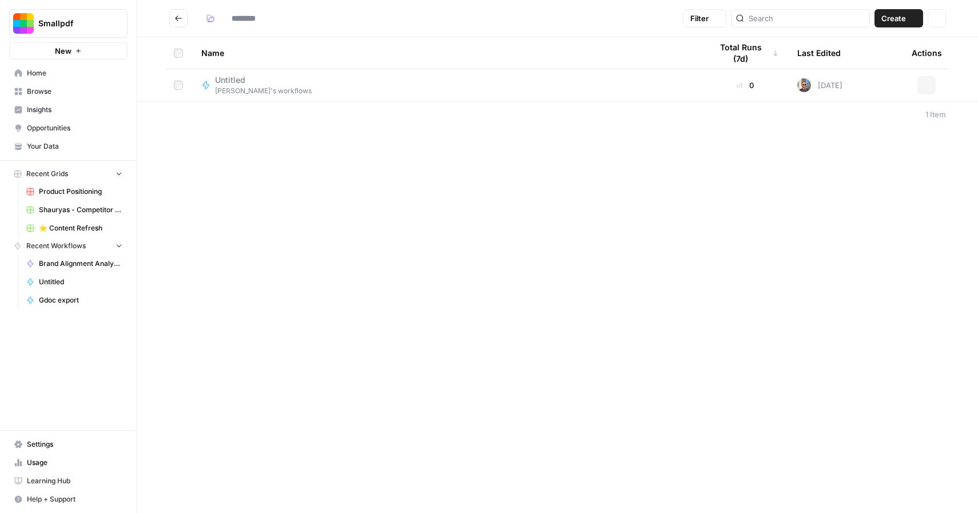
type input "**********"
click at [246, 87] on span "[PERSON_NAME]'s workflows" at bounding box center [263, 91] width 97 height 10
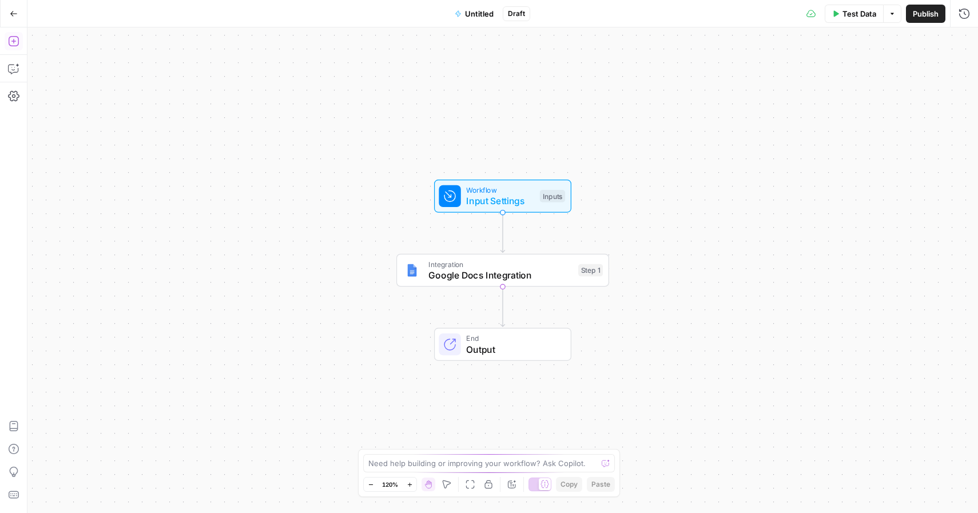
click at [19, 43] on button "Add Steps" at bounding box center [14, 41] width 18 height 18
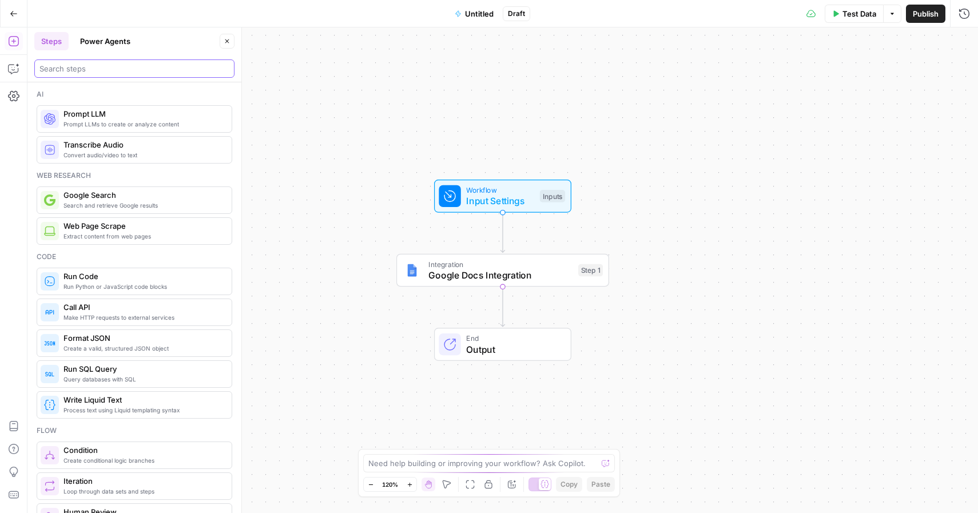
click at [86, 69] on input "search" at bounding box center [134, 68] width 190 height 11
type input "notion"
click at [230, 44] on icon "button" at bounding box center [227, 41] width 7 height 7
click at [83, 65] on input "search" at bounding box center [134, 68] width 190 height 11
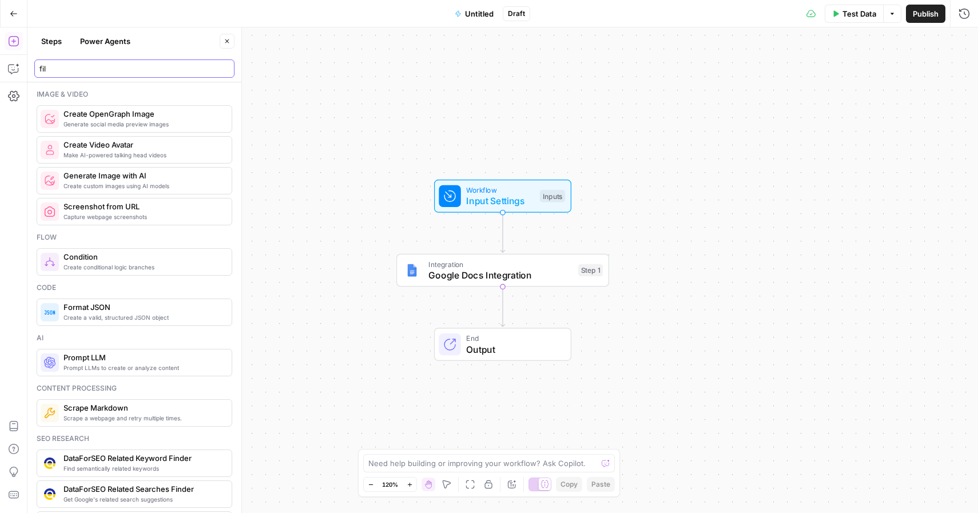
type input "file"
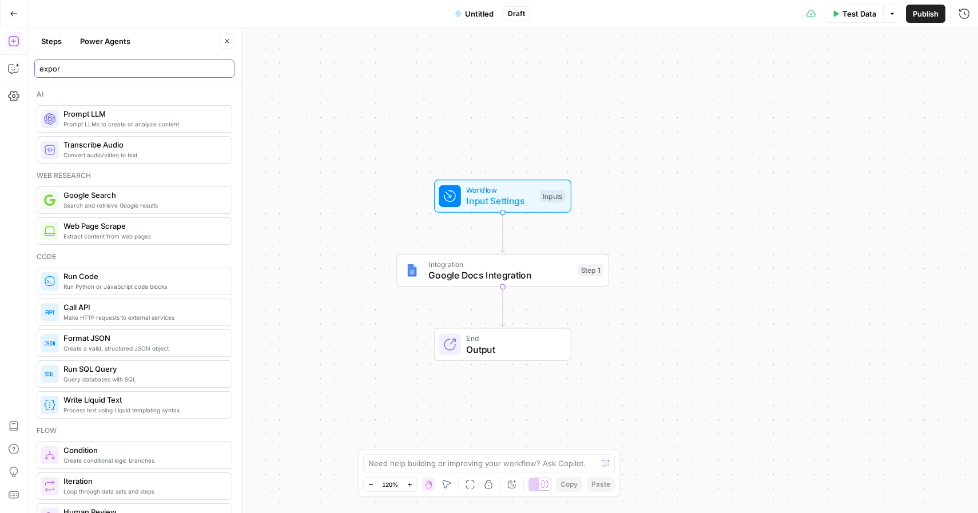
type input "export"
click at [89, 39] on button "Power Agents" at bounding box center [105, 41] width 64 height 18
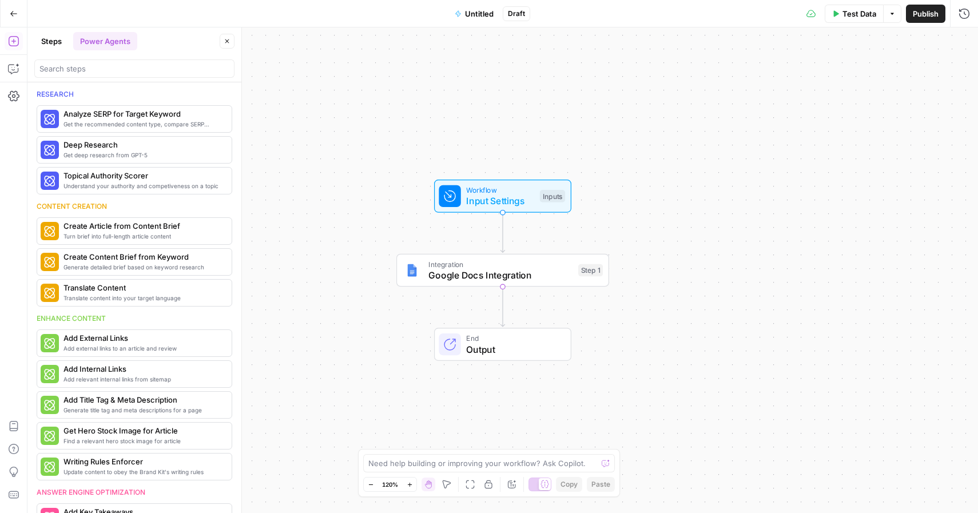
click at [59, 39] on button "Steps" at bounding box center [51, 41] width 34 height 18
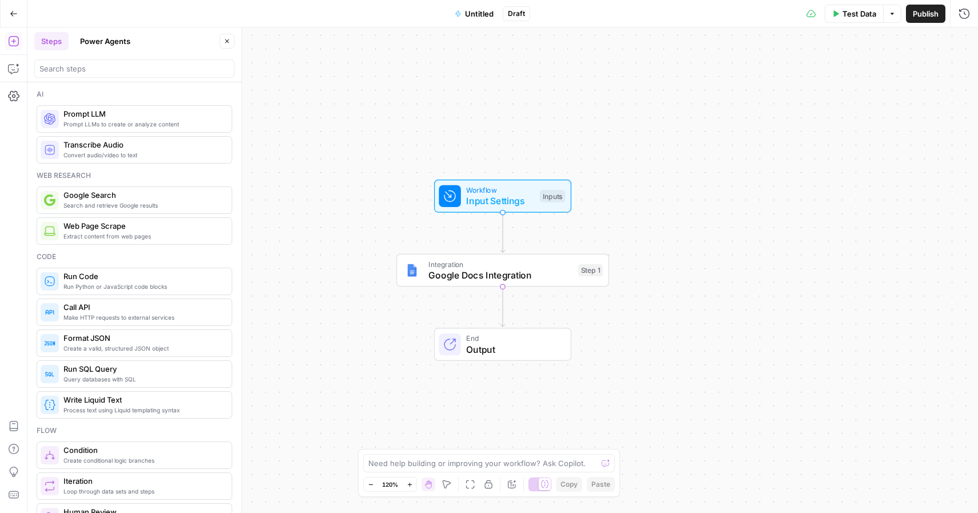
click at [105, 46] on button "Power Agents" at bounding box center [105, 41] width 64 height 18
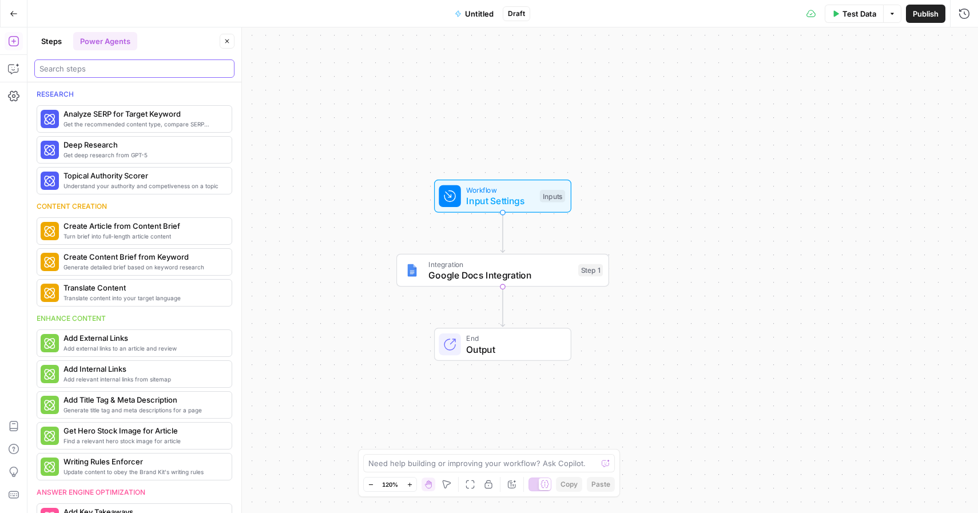
click at [106, 69] on input "search" at bounding box center [134, 68] width 190 height 11
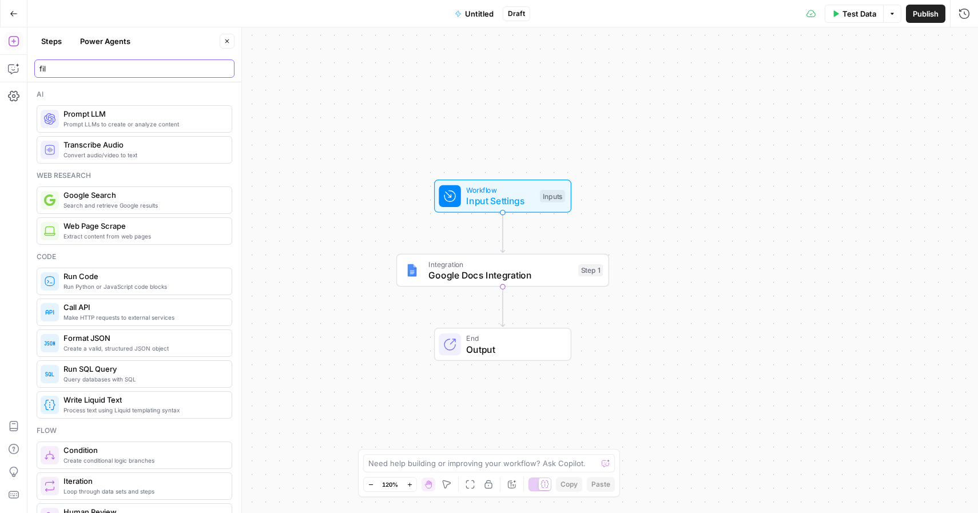
type input "file"
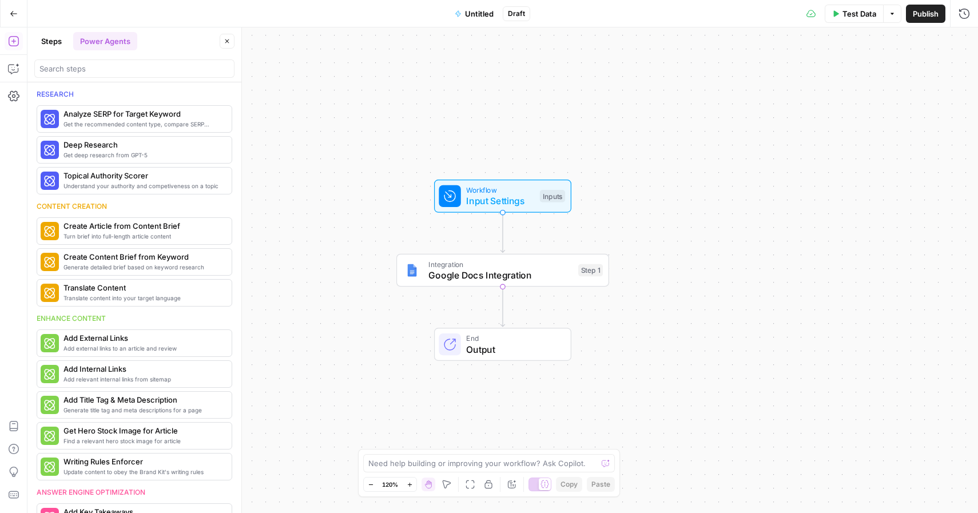
click at [53, 45] on button "Steps" at bounding box center [51, 41] width 34 height 18
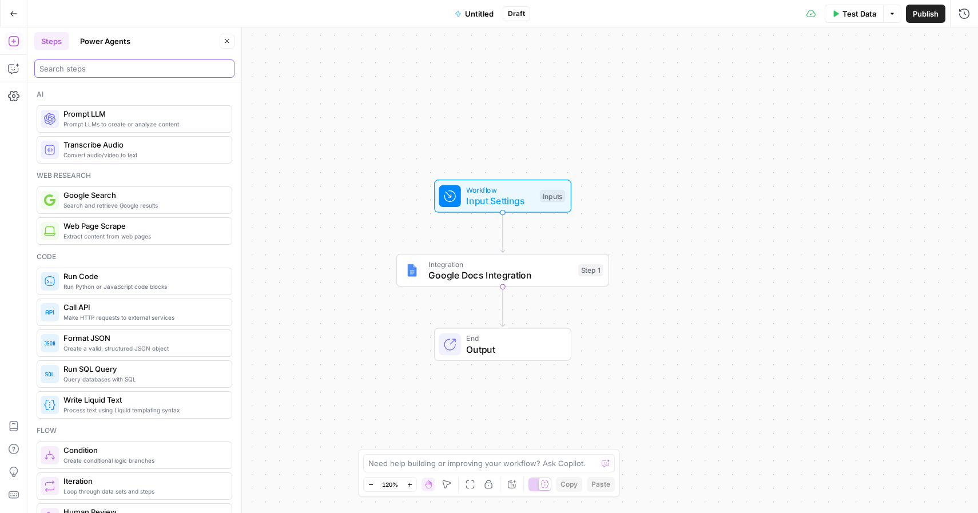
click at [79, 74] on input "search" at bounding box center [134, 68] width 190 height 11
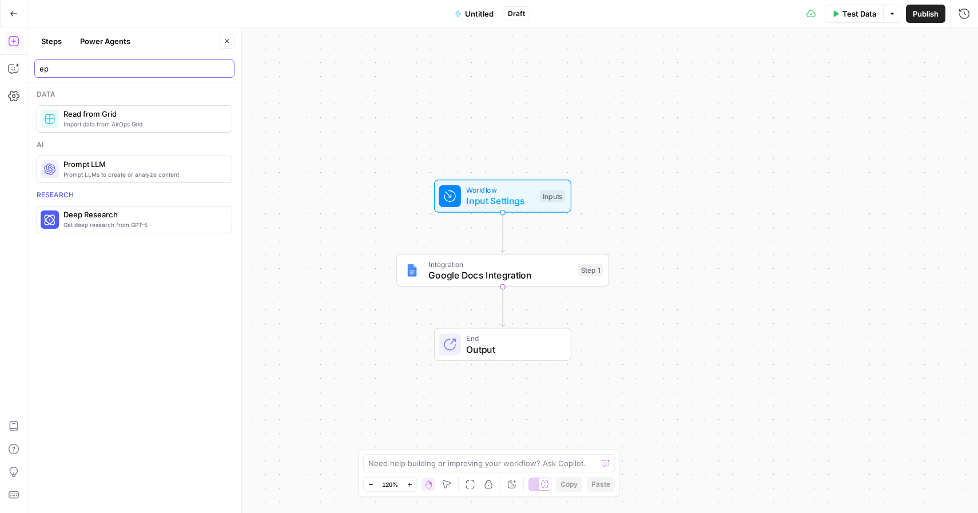
type input "e"
type input "export"
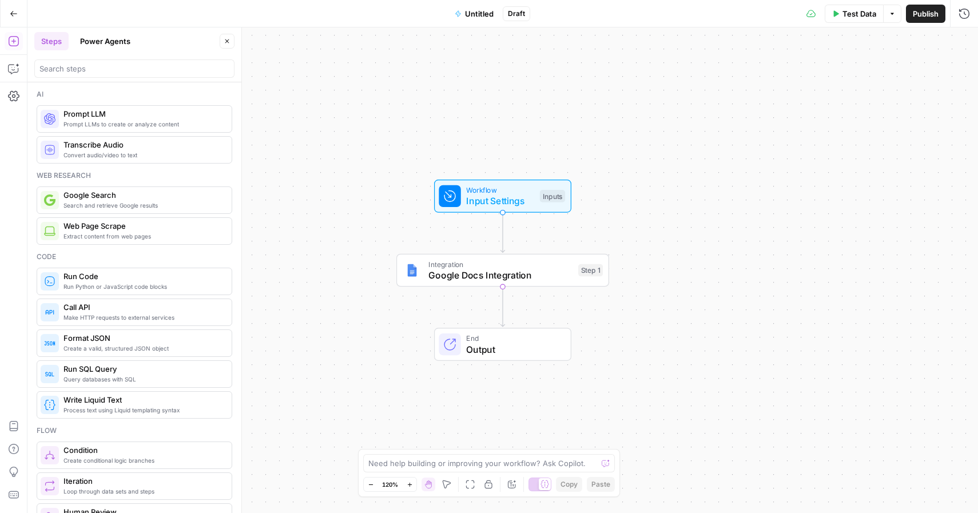
click at [15, 13] on icon "button" at bounding box center [13, 13] width 7 height 5
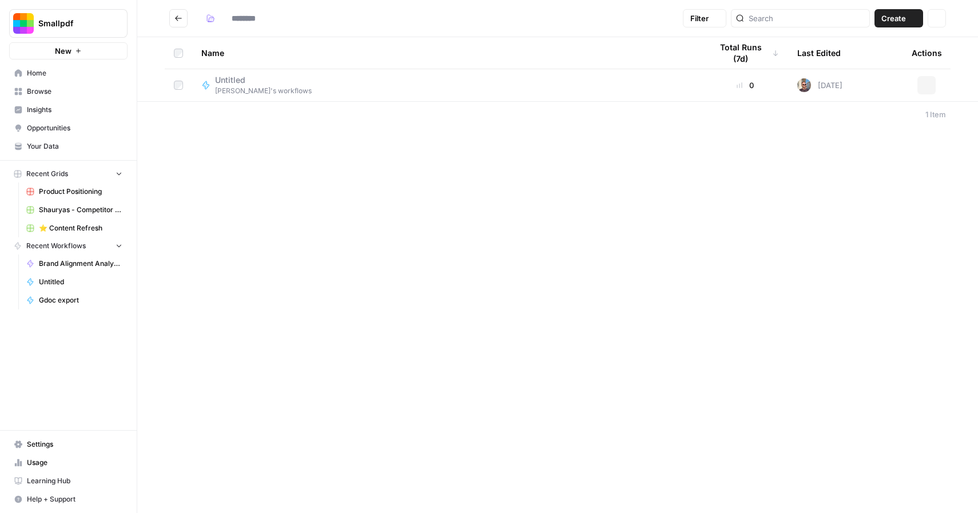
type input "**********"
click at [56, 90] on span "Browse" at bounding box center [74, 91] width 95 height 10
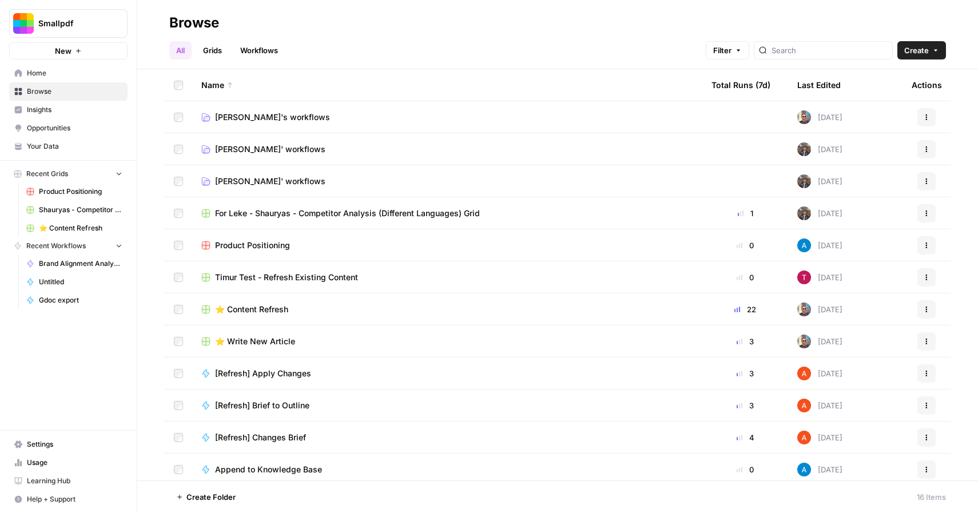
click at [255, 307] on span "⭐️ Content Refresh" at bounding box center [251, 309] width 73 height 11
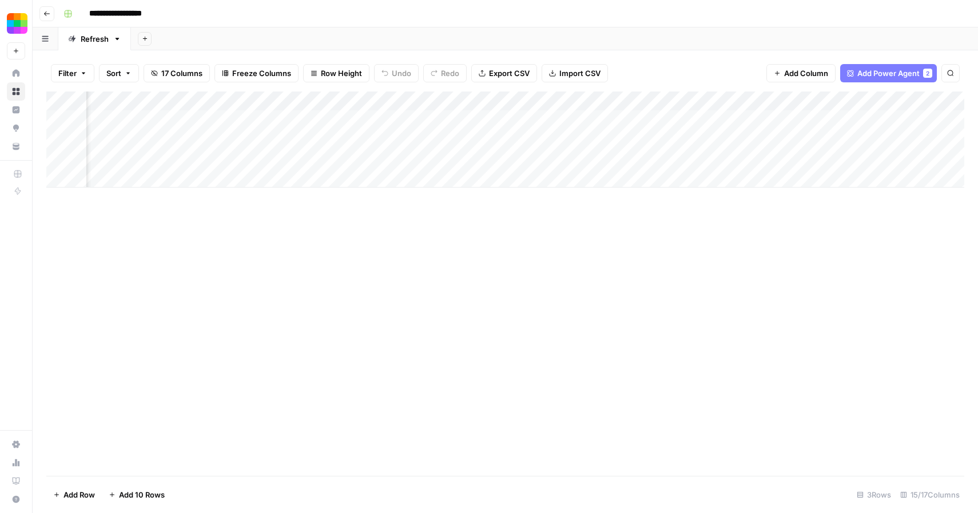
scroll to position [0, 1088]
click at [887, 120] on div "Add Column" at bounding box center [505, 139] width 918 height 96
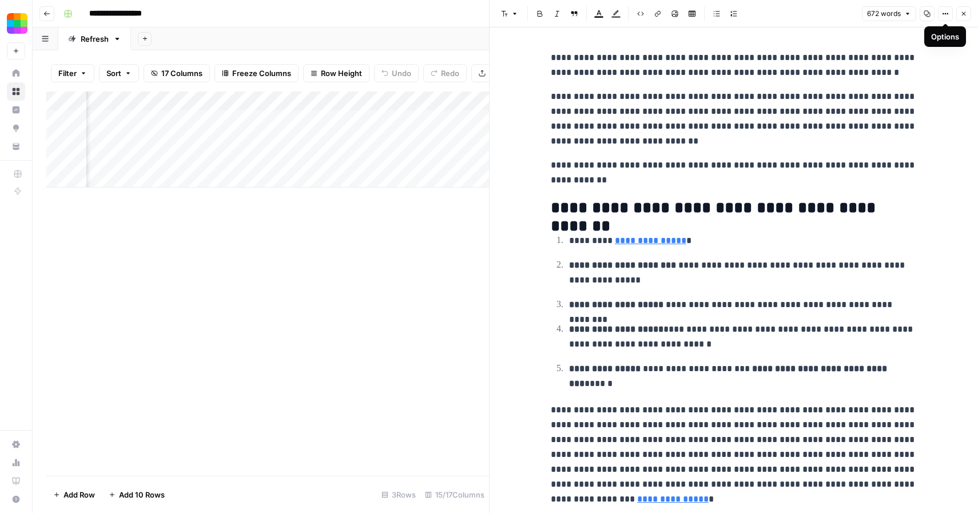
click at [949, 19] on button "Options" at bounding box center [945, 13] width 15 height 15
click at [847, 68] on p "**********" at bounding box center [734, 65] width 366 height 30
click at [926, 16] on icon "button" at bounding box center [927, 14] width 6 height 6
